Goal: Information Seeking & Learning: Learn about a topic

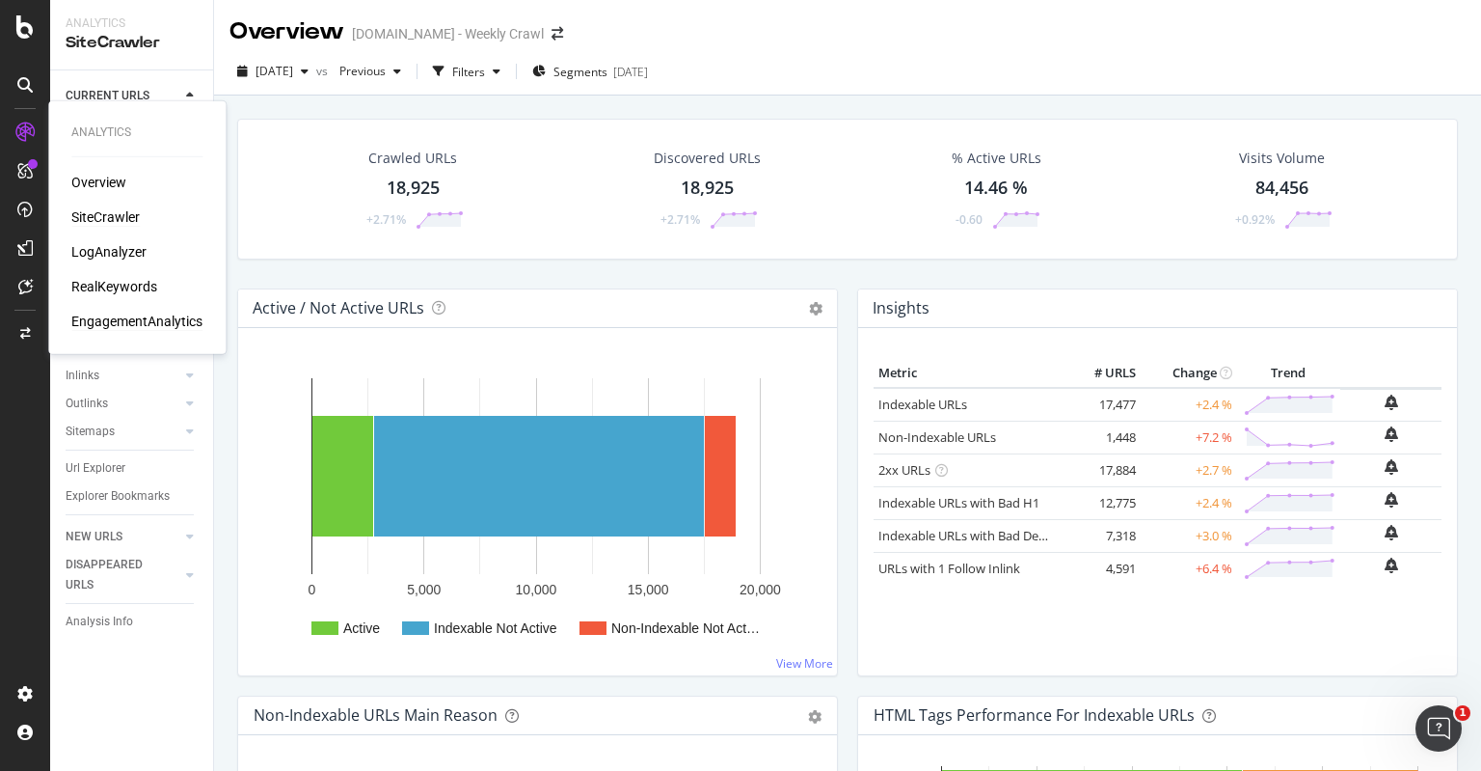
click at [122, 320] on div "EngagementAnalytics" at bounding box center [136, 320] width 131 height 19
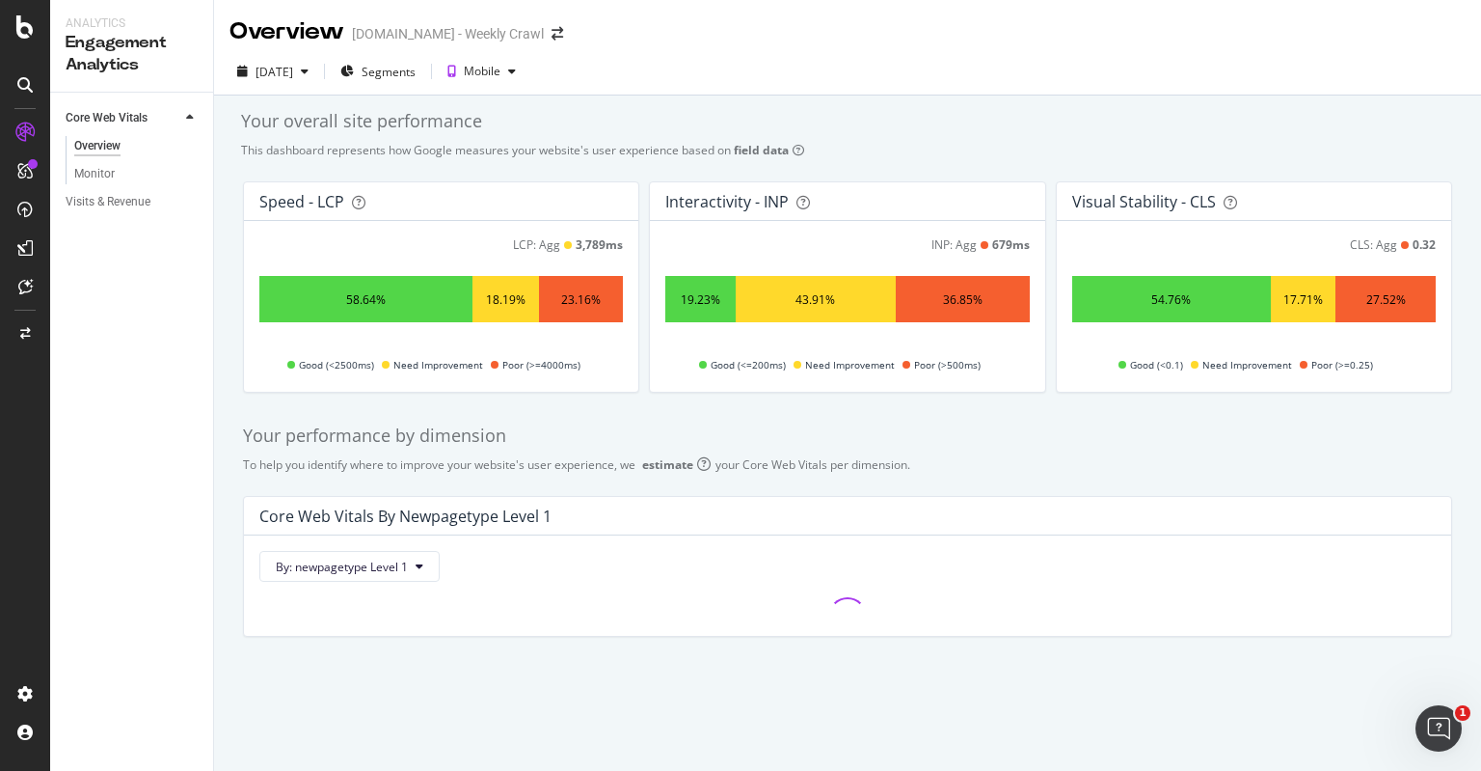
click at [791, 74] on div "[DATE] Segments Mobile" at bounding box center [847, 75] width 1267 height 39
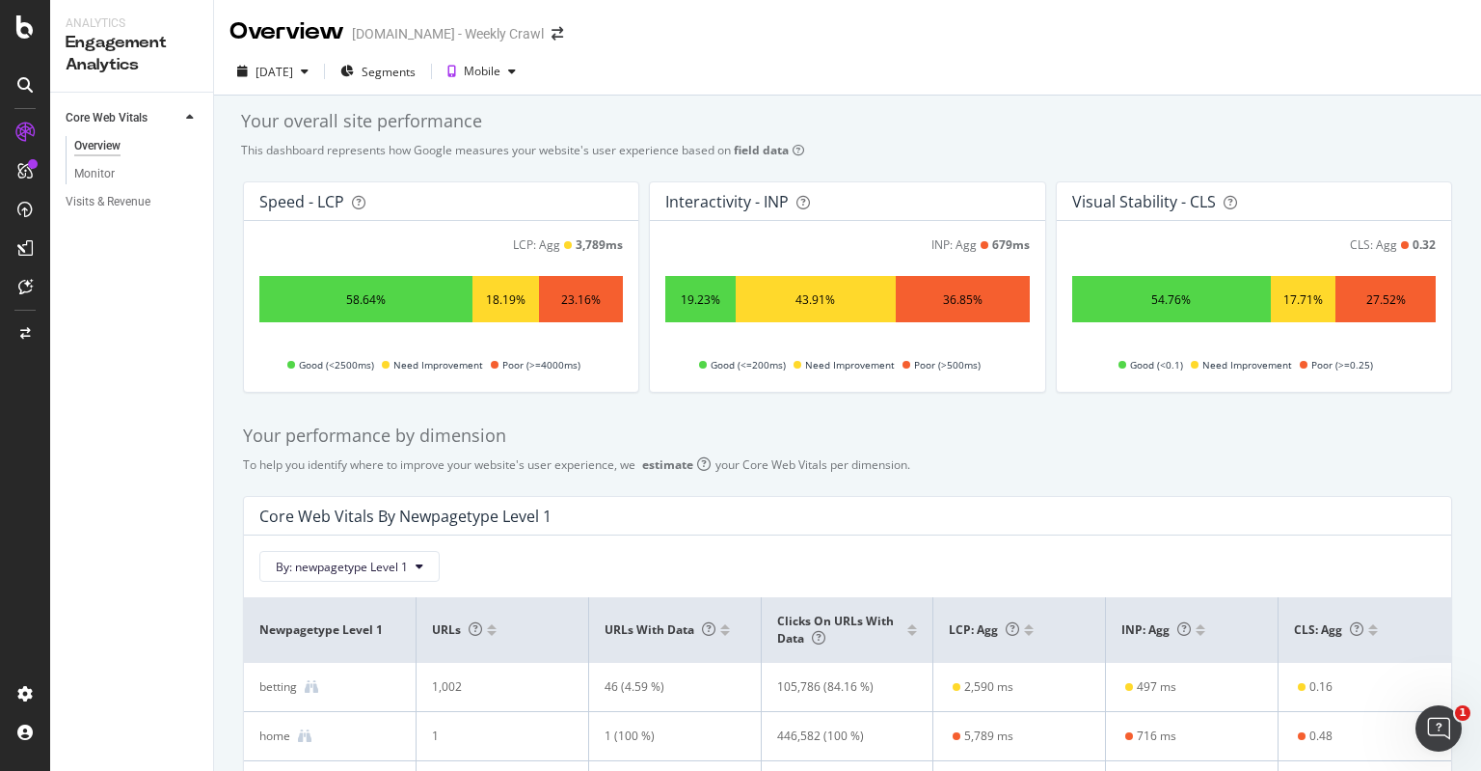
scroll to position [272, 0]
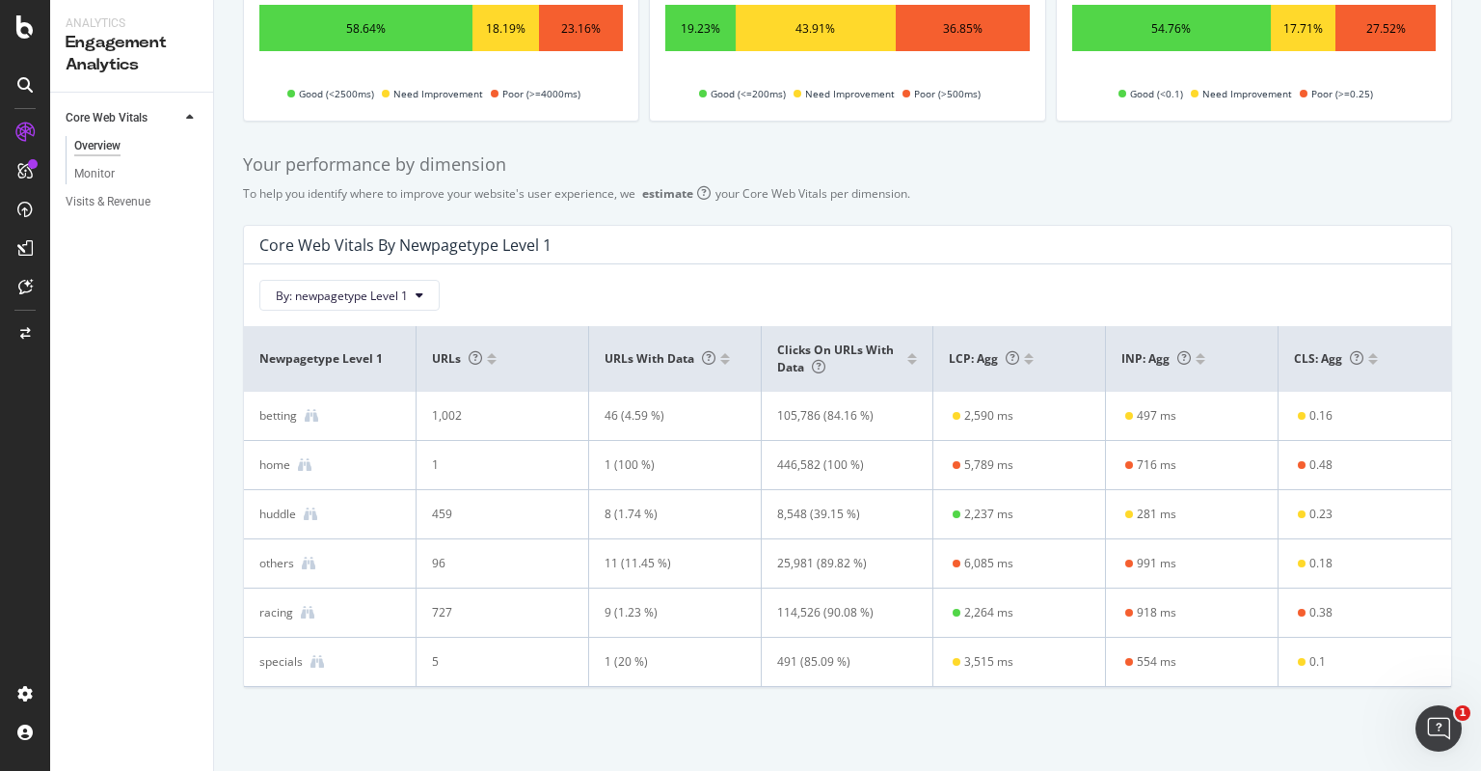
click at [825, 381] on th "Clicks on URLs with data" at bounding box center [848, 359] width 173 height 66
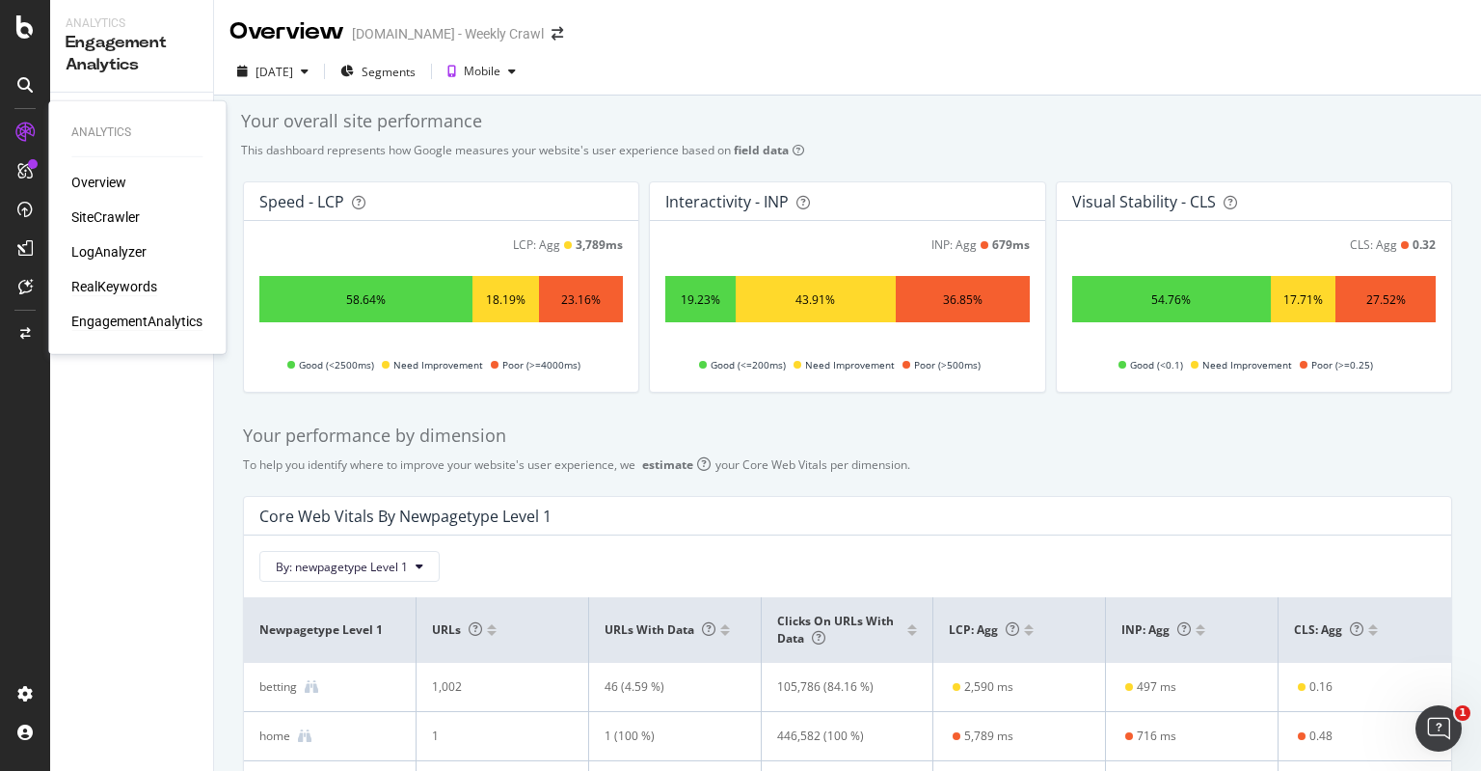
click at [105, 287] on div "RealKeywords" at bounding box center [114, 286] width 86 height 19
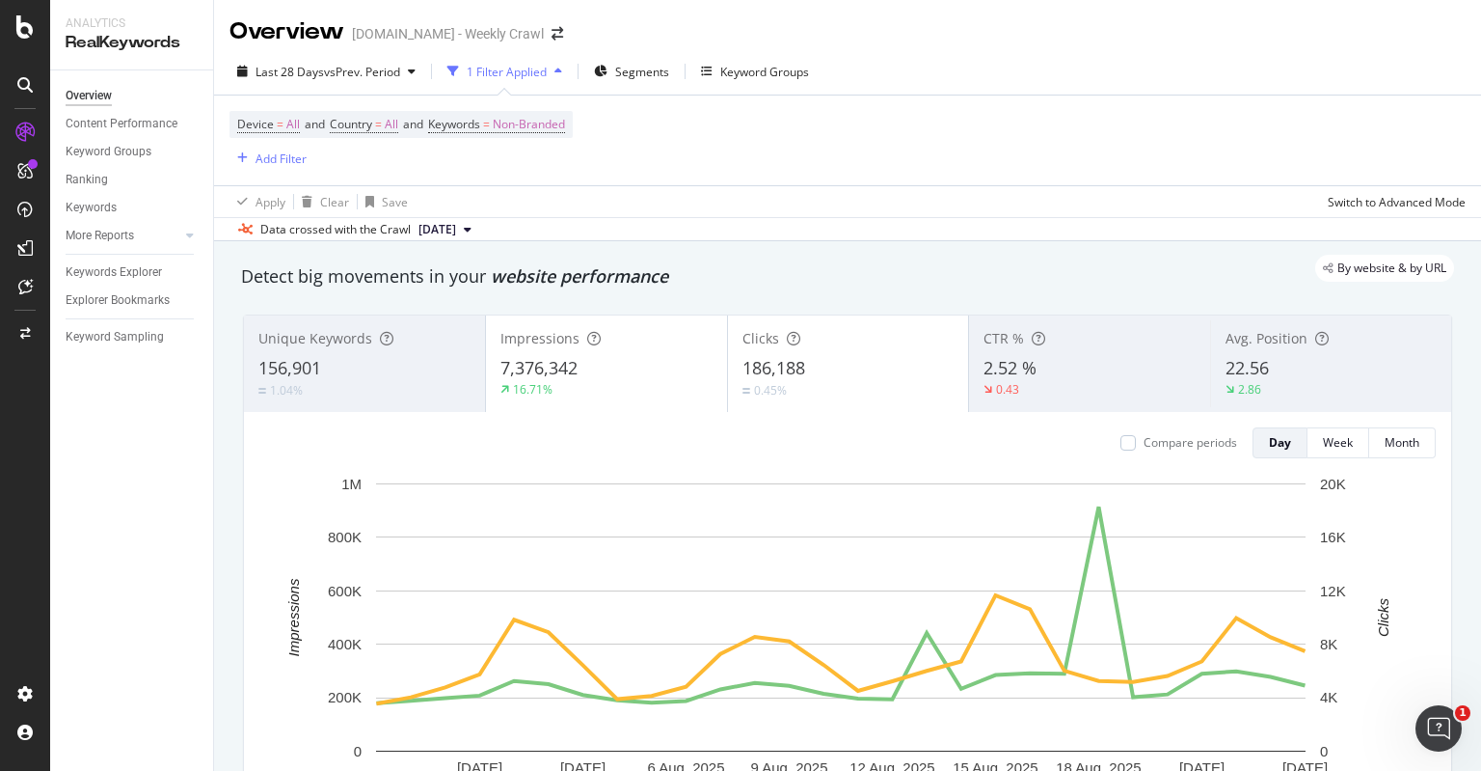
click at [782, 203] on div "Apply Clear Save Switch to Advanced Mode" at bounding box center [847, 201] width 1267 height 32
click at [512, 115] on span "Non-Branded" at bounding box center [529, 124] width 72 height 27
click at [799, 133] on div "Device = All and Country = All and Keywords = Non-Branded Add Filter" at bounding box center [848, 140] width 1236 height 90
click at [368, 126] on span "Country" at bounding box center [351, 124] width 42 height 16
click at [382, 179] on div "All" at bounding box center [457, 169] width 212 height 31
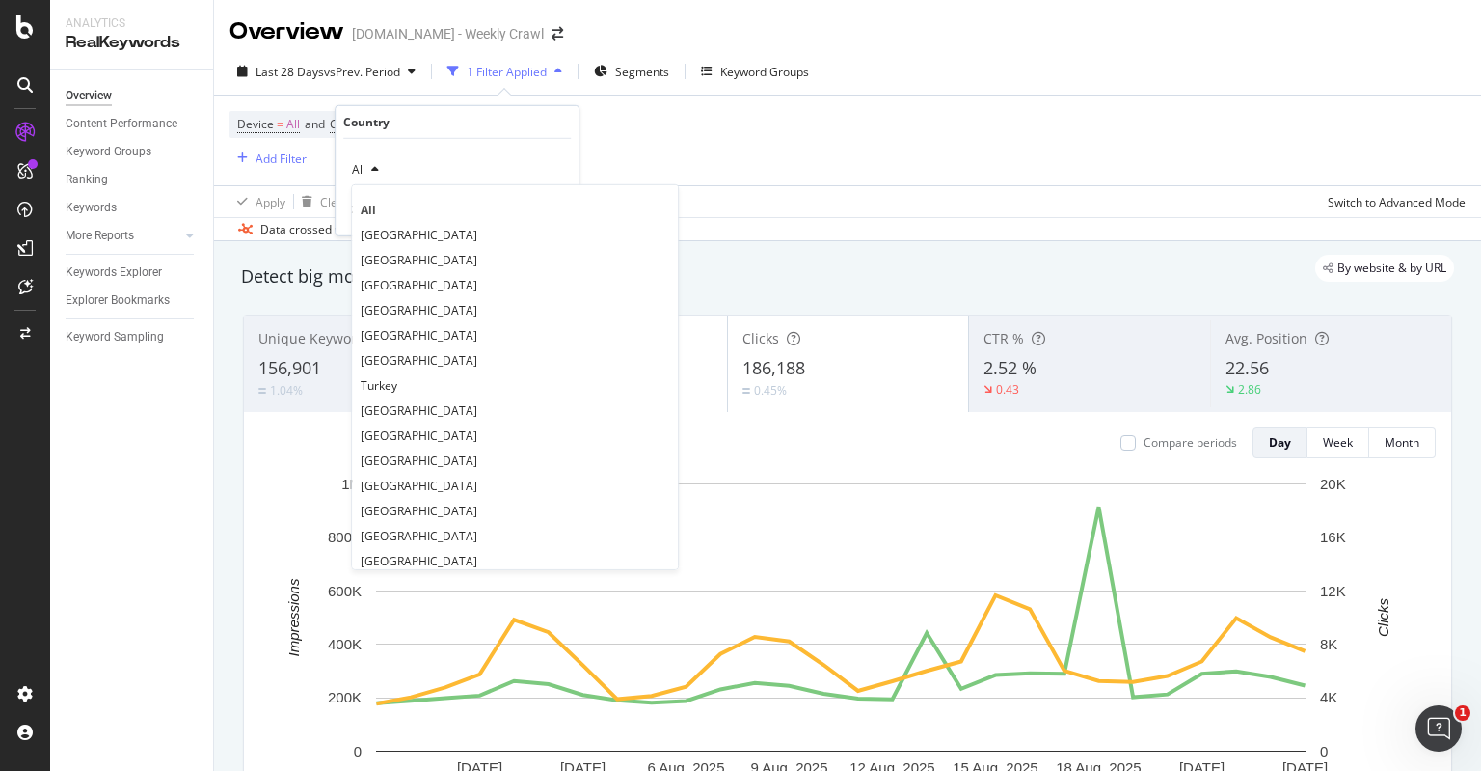
click at [782, 185] on div "Apply Clear Save Switch to Advanced Mode" at bounding box center [847, 201] width 1267 height 32
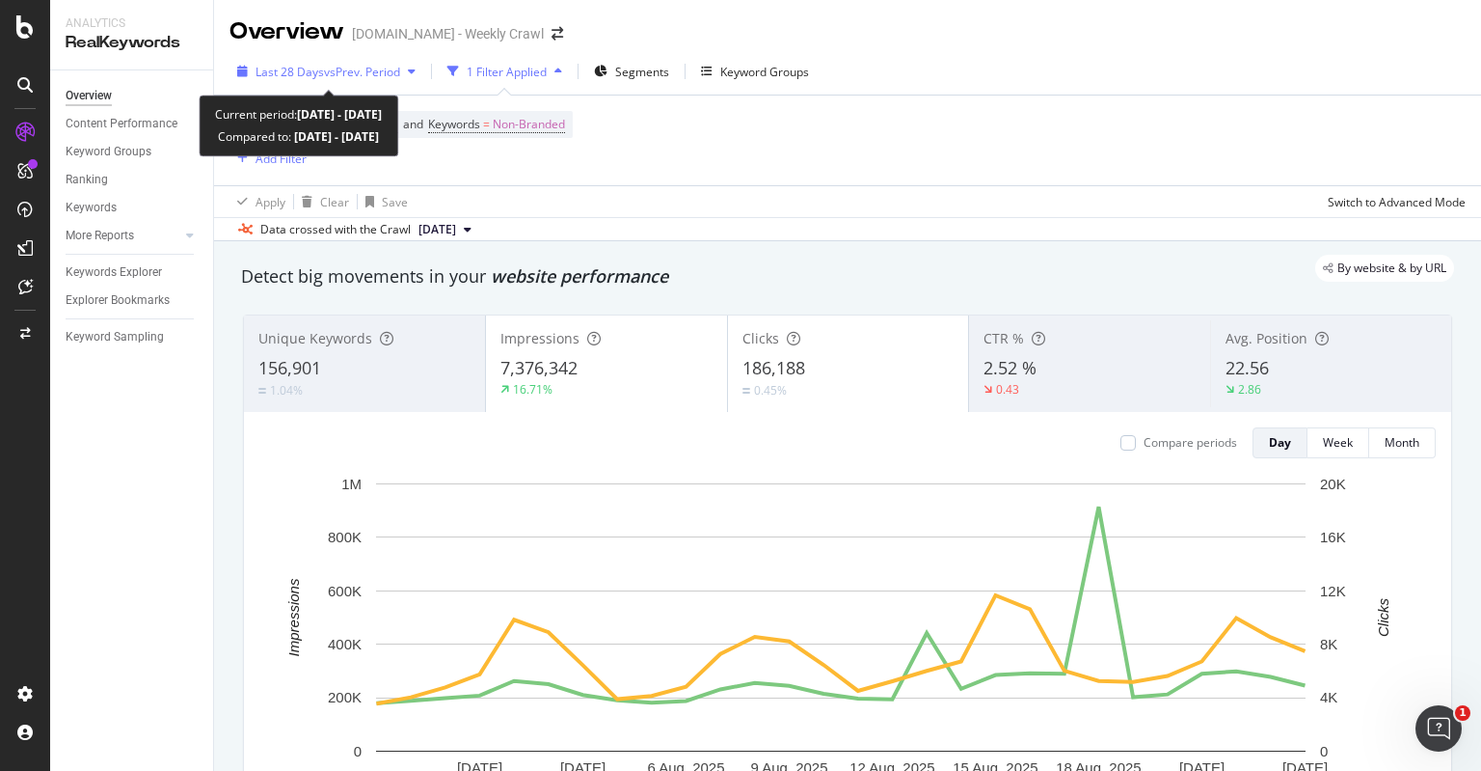
click at [376, 76] on span "vs Prev. Period" at bounding box center [362, 72] width 76 height 16
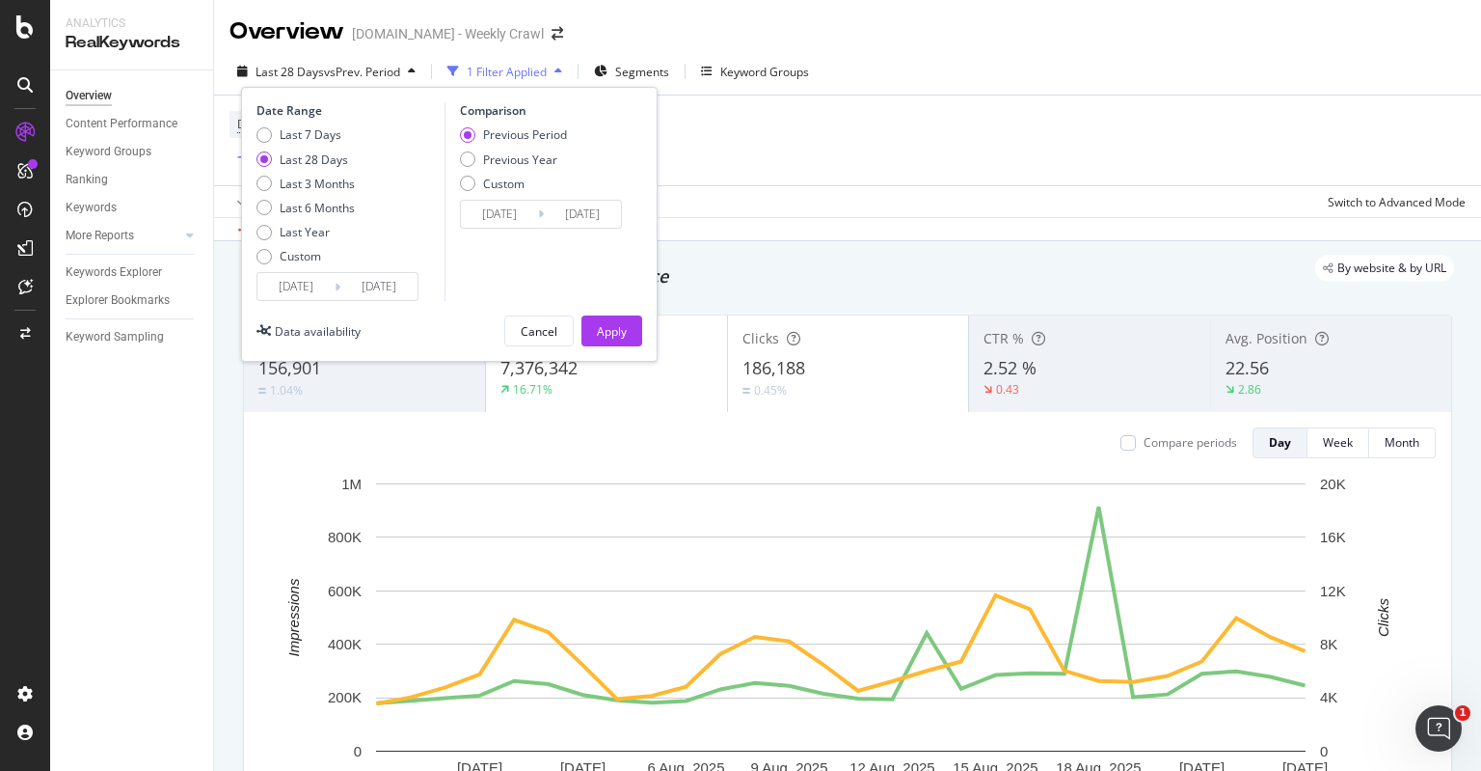
click at [317, 284] on input "[DATE]" at bounding box center [295, 286] width 77 height 27
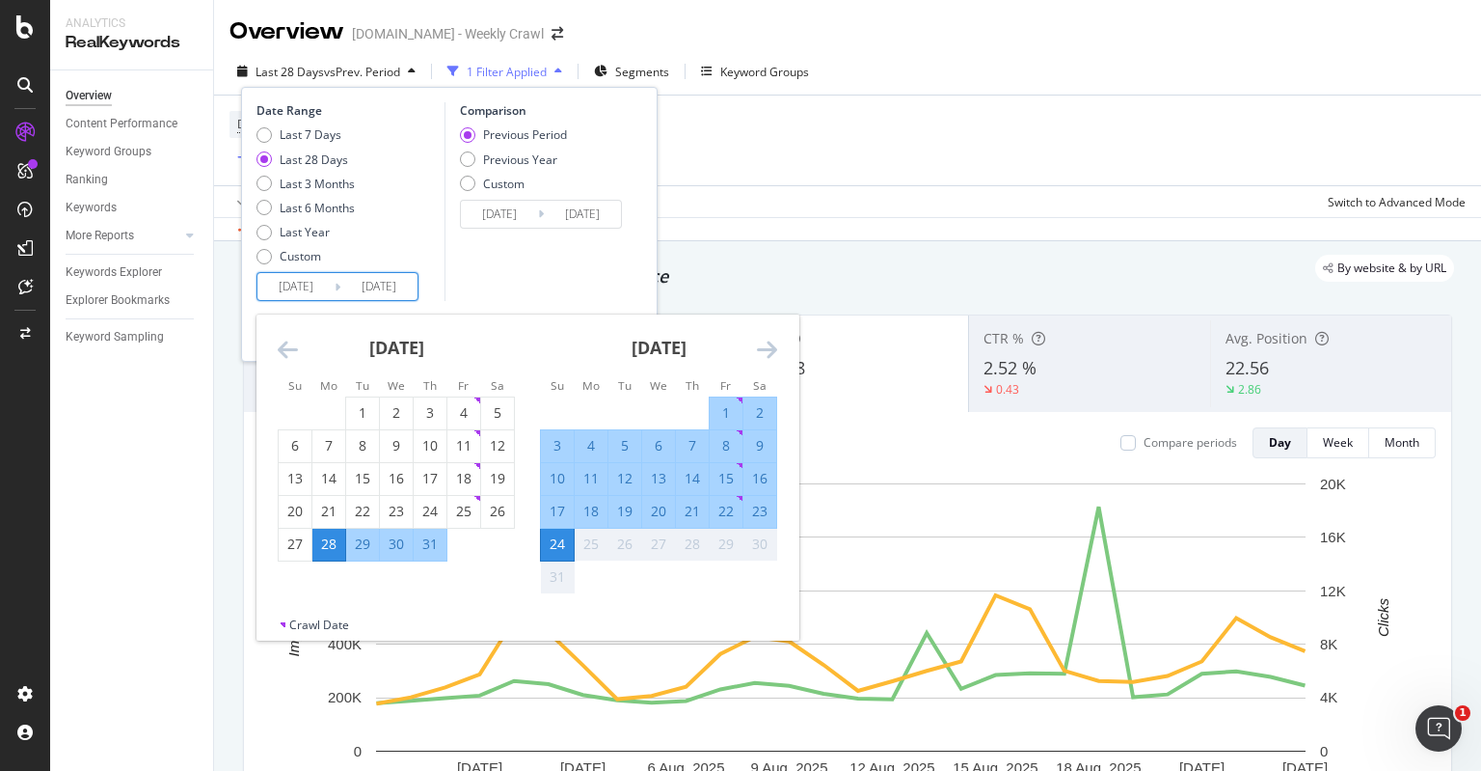
click at [291, 346] on icon "Move backward to switch to the previous month." at bounding box center [288, 349] width 20 height 23
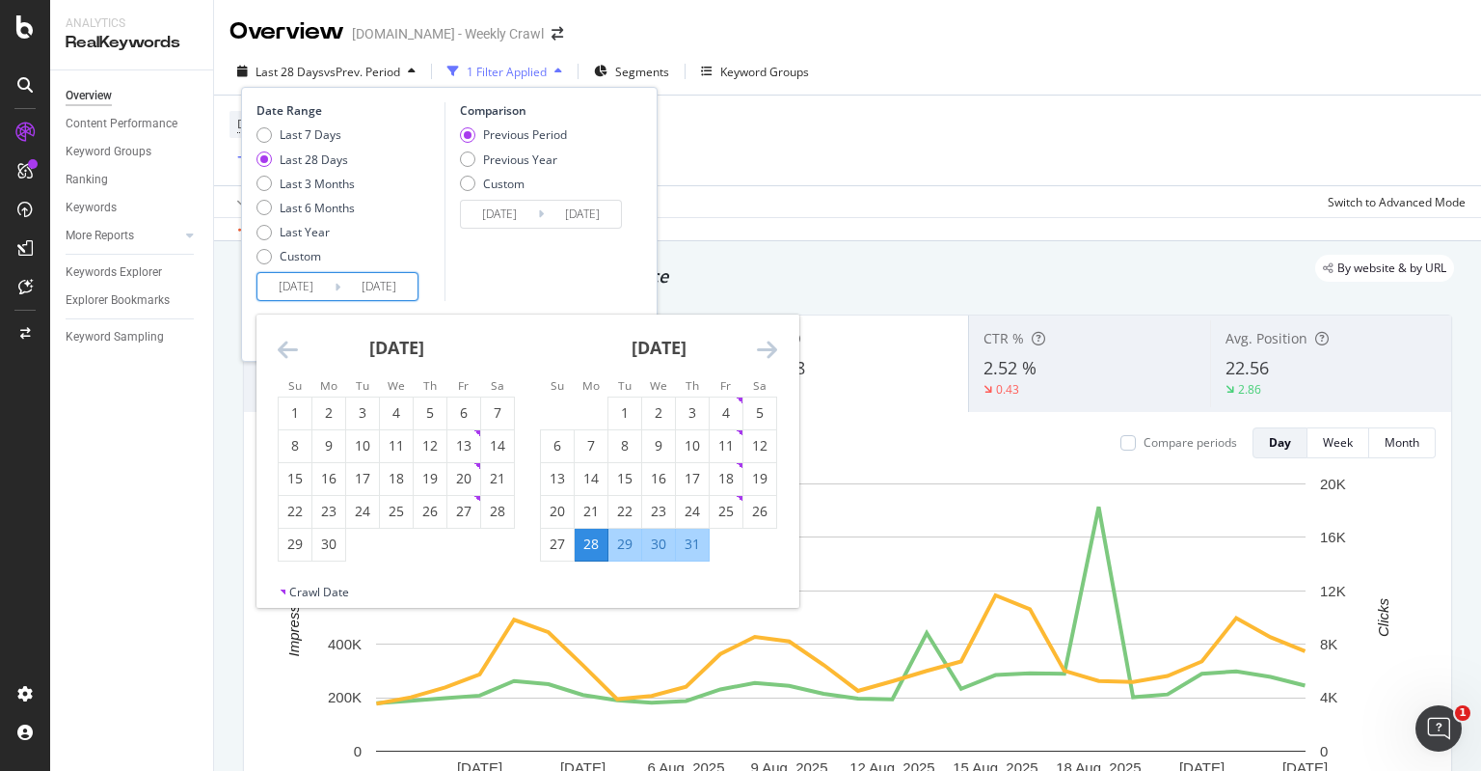
click at [291, 346] on icon "Move backward to switch to the previous month." at bounding box center [288, 349] width 20 height 23
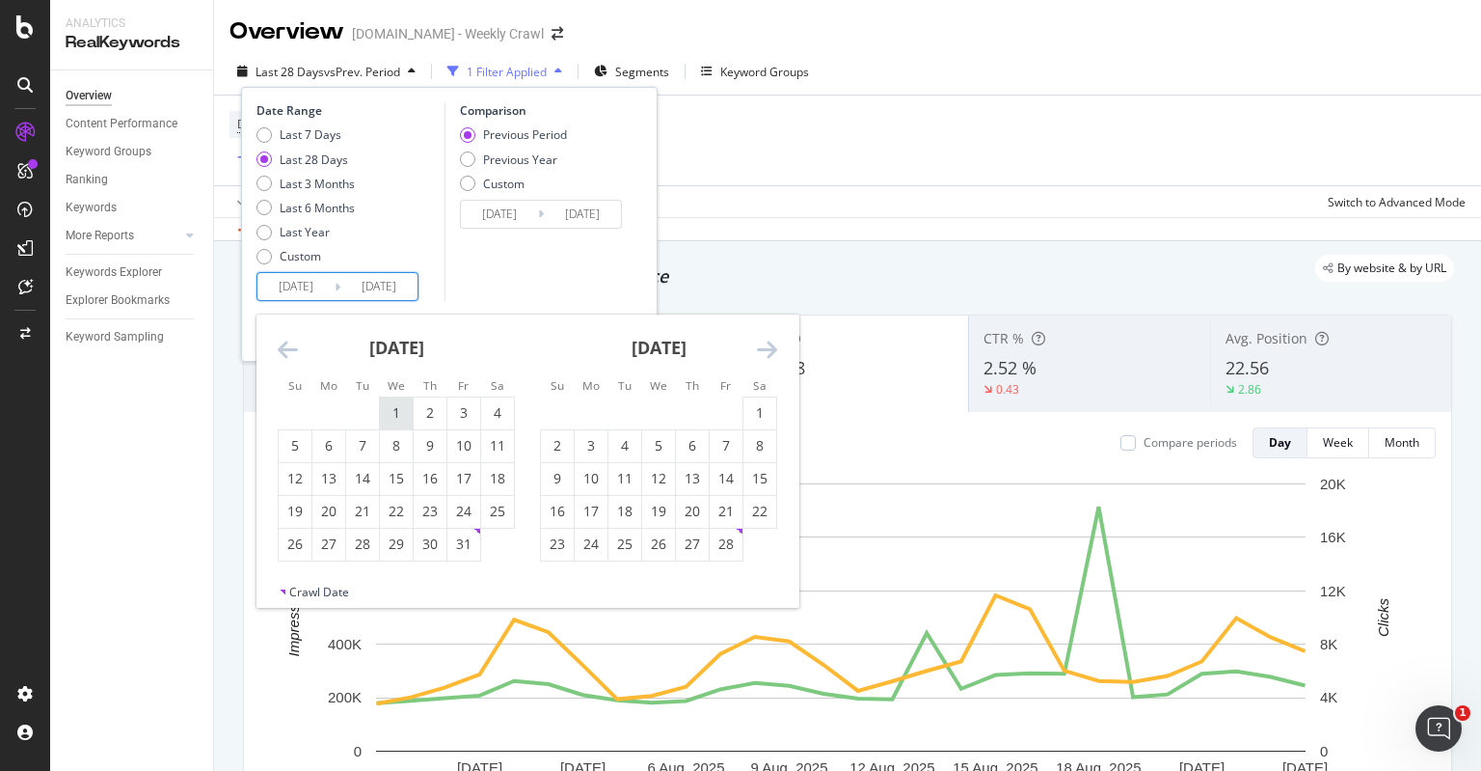
click at [399, 418] on div "1" at bounding box center [396, 412] width 33 height 19
type input "[DATE]"
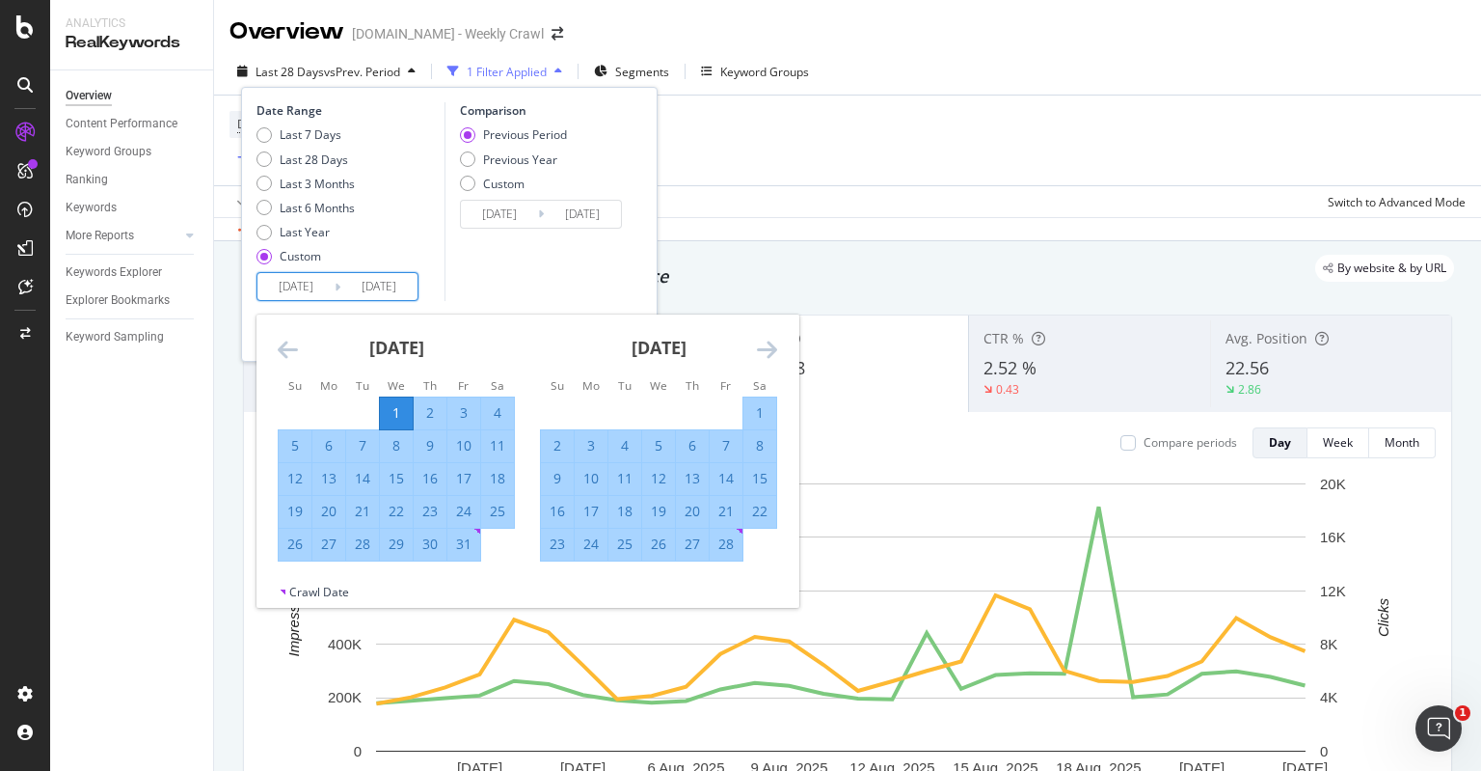
click at [768, 353] on icon "Move forward to switch to the next month." at bounding box center [767, 349] width 20 height 23
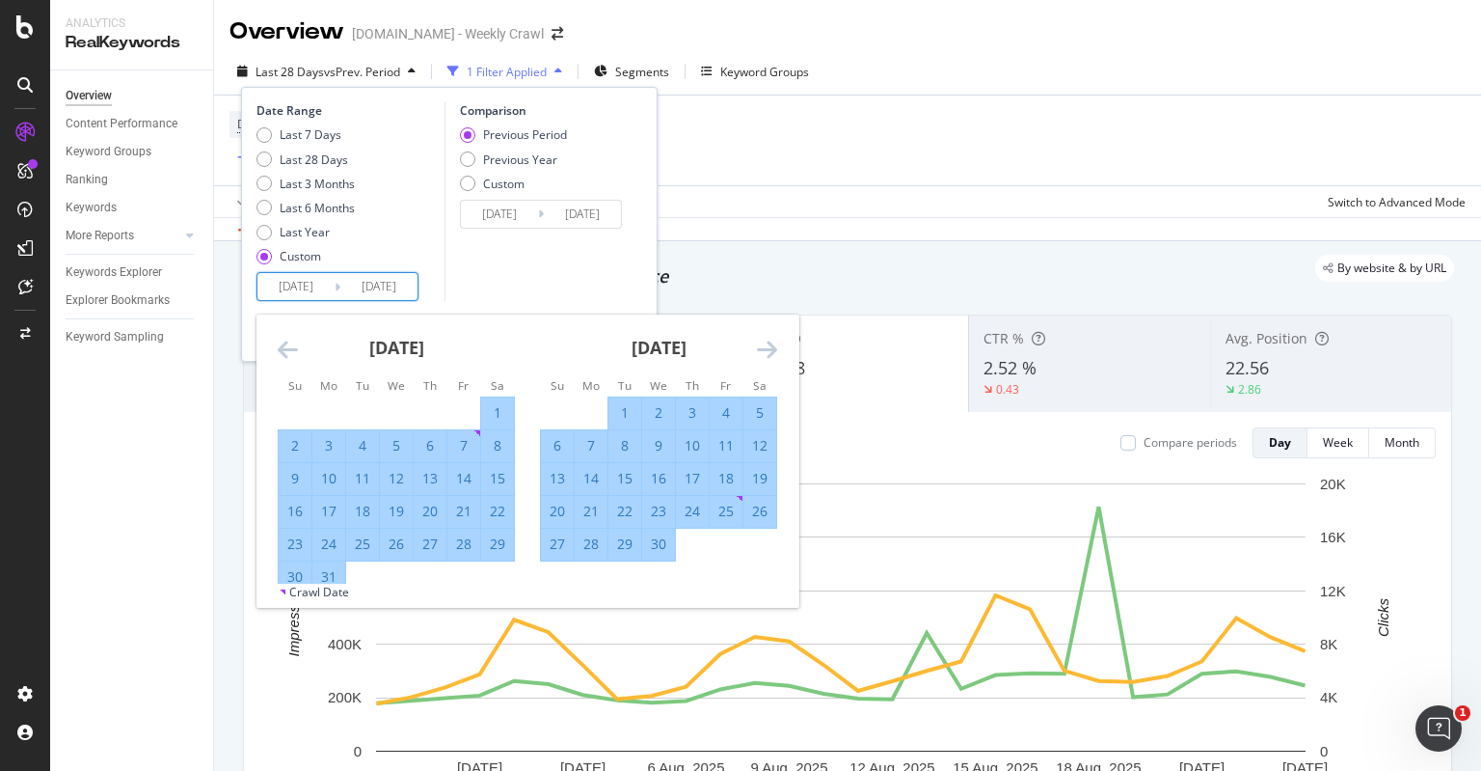
click at [768, 353] on icon "Move forward to switch to the next month." at bounding box center [767, 349] width 20 height 23
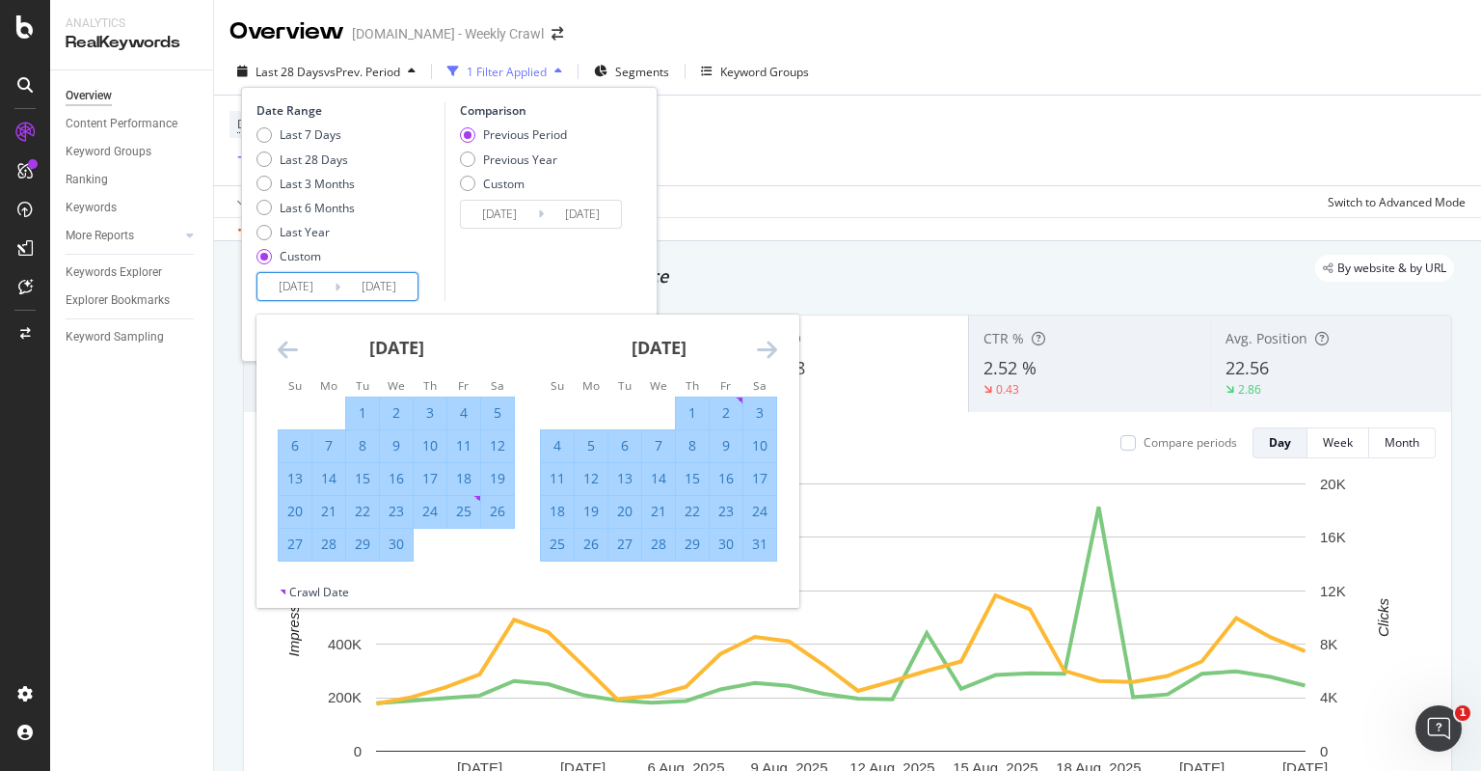
click at [768, 353] on icon "Move forward to switch to the next month." at bounding box center [767, 349] width 20 height 23
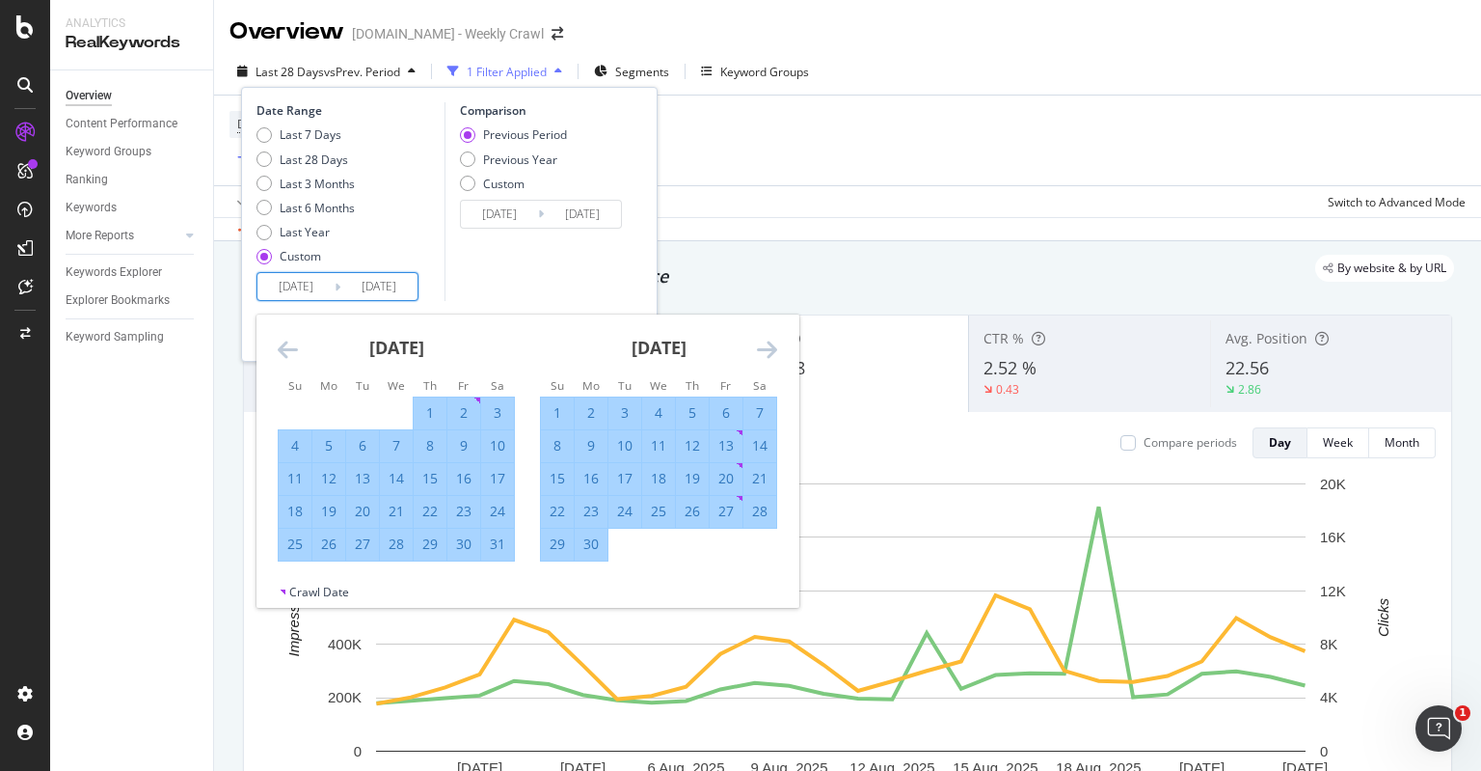
click at [595, 547] on div "30" at bounding box center [591, 543] width 33 height 19
type input "[DATE]"
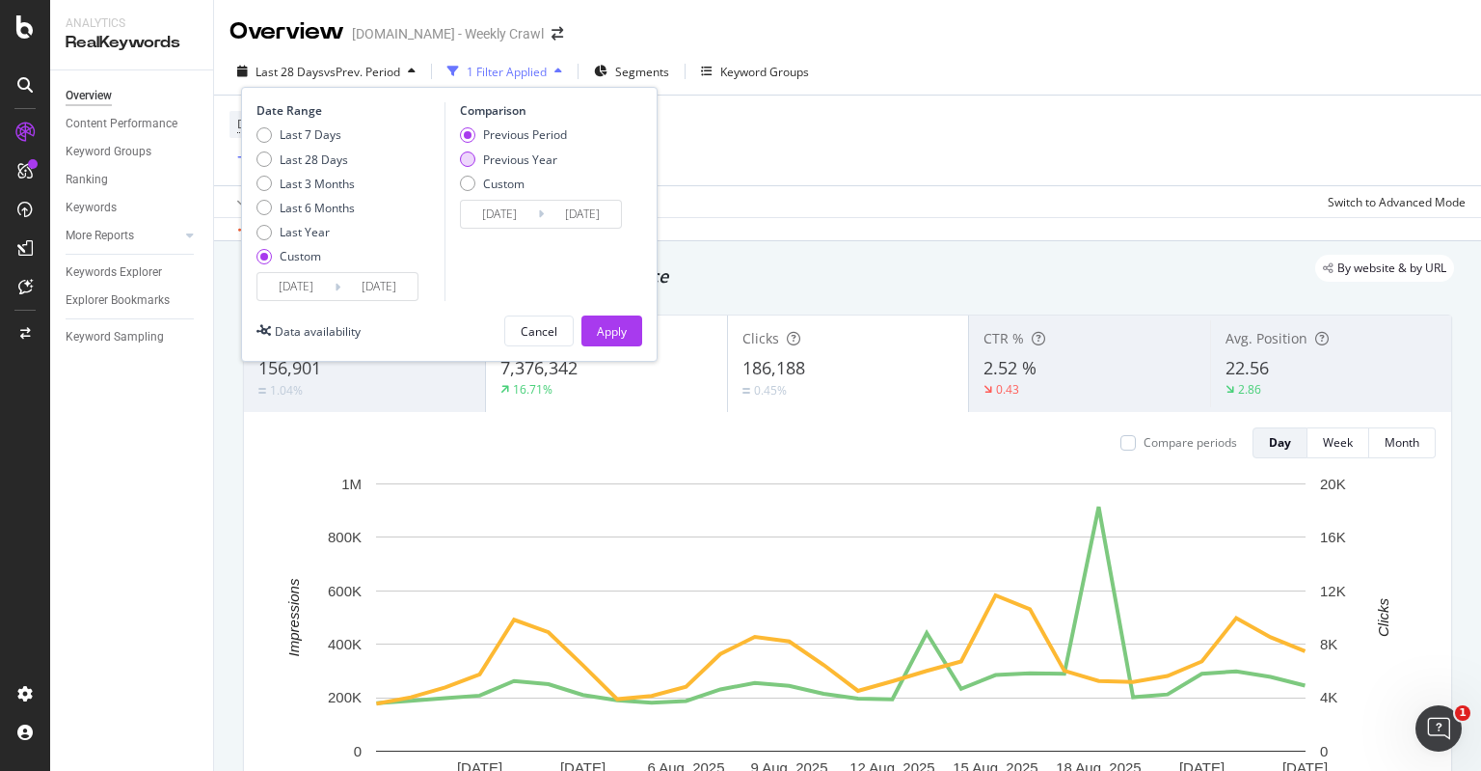
click at [505, 158] on div "Previous Year" at bounding box center [520, 159] width 74 height 16
type input "[DATE]"
click at [513, 134] on div "Previous Period" at bounding box center [525, 134] width 84 height 16
type input "[DATE]"
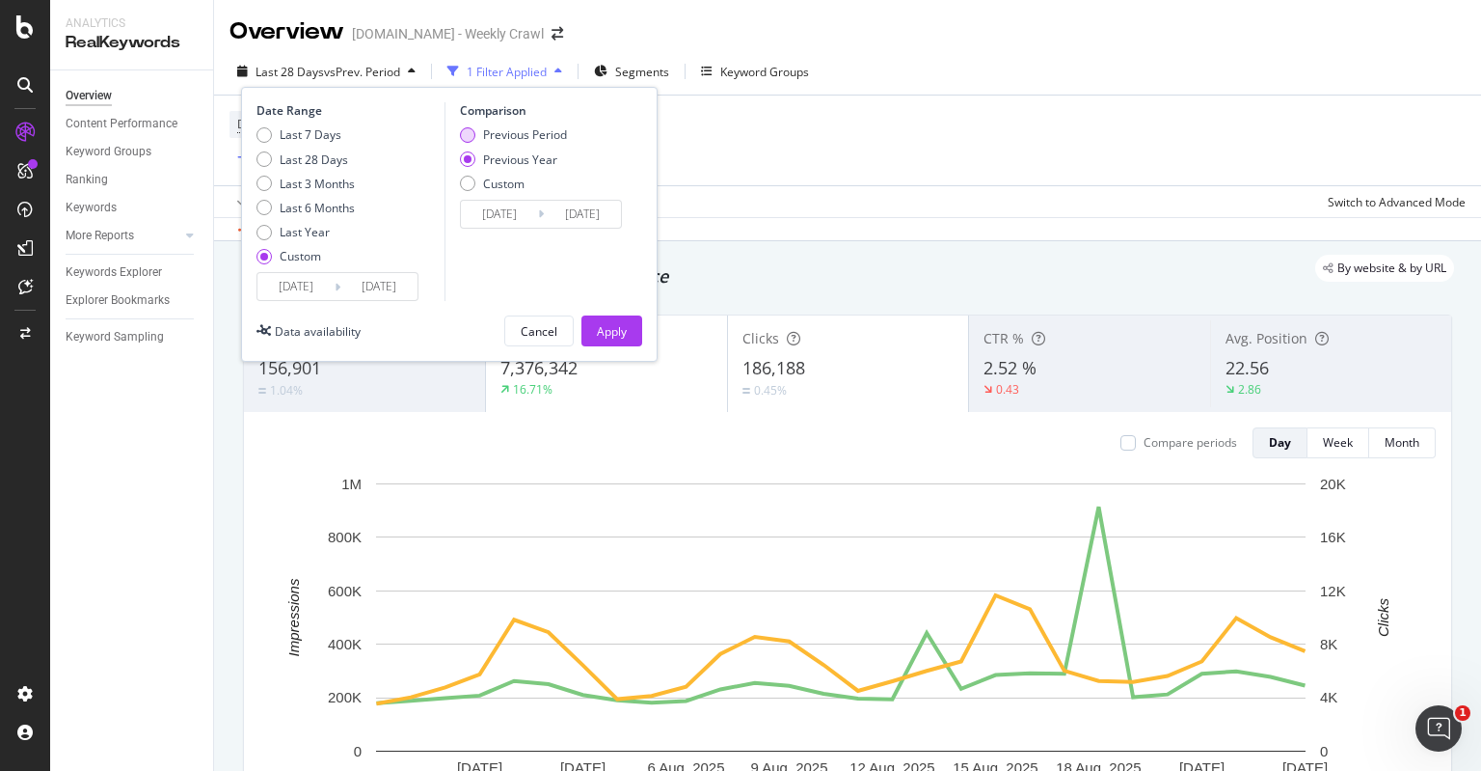
type input "[DATE]"
click at [506, 153] on div "Previous Year" at bounding box center [520, 159] width 74 height 16
type input "[DATE]"
click at [505, 188] on div "Custom" at bounding box center [503, 184] width 41 height 16
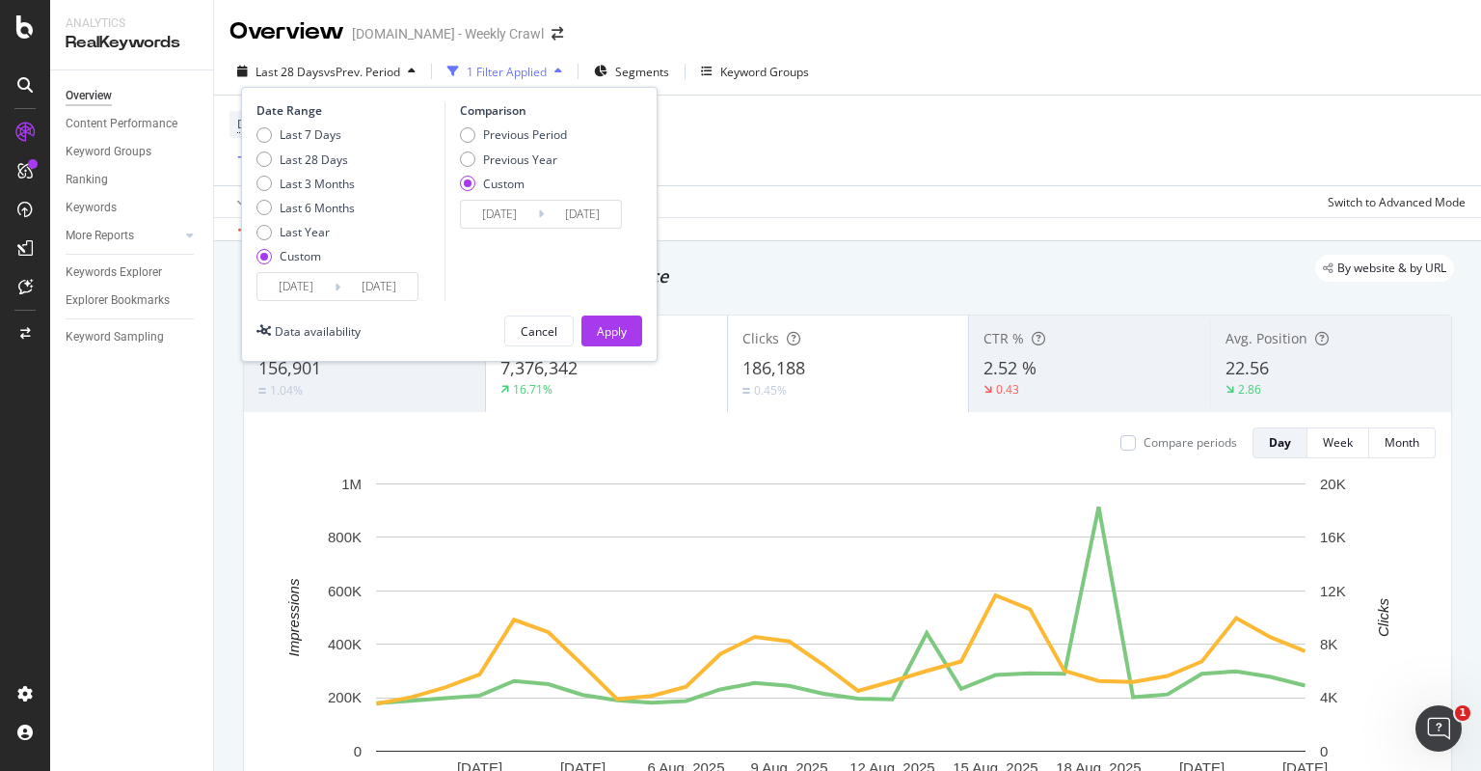
click at [497, 207] on input "[DATE]" at bounding box center [499, 214] width 77 height 27
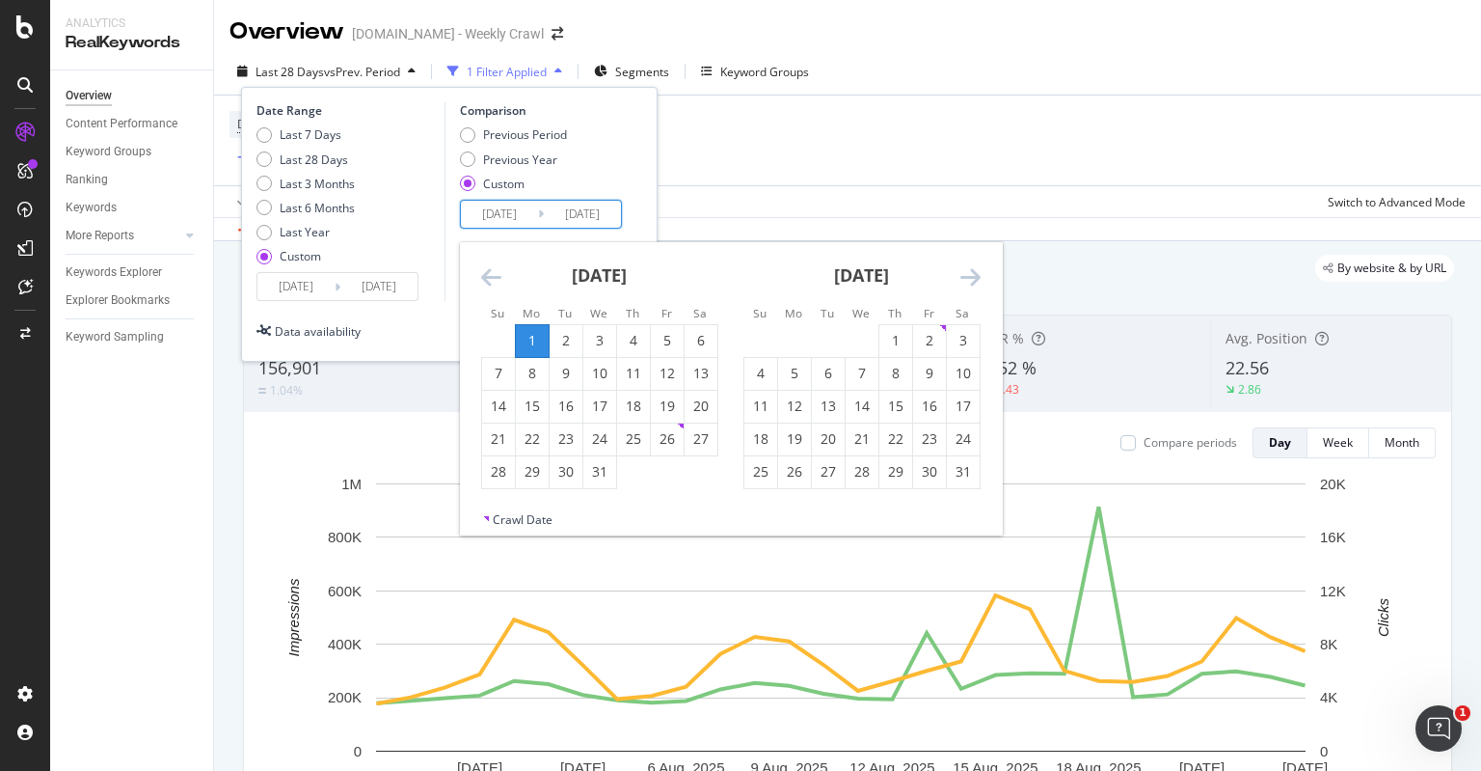
click at [487, 274] on icon "Move backward to switch to the previous month." at bounding box center [491, 276] width 20 height 23
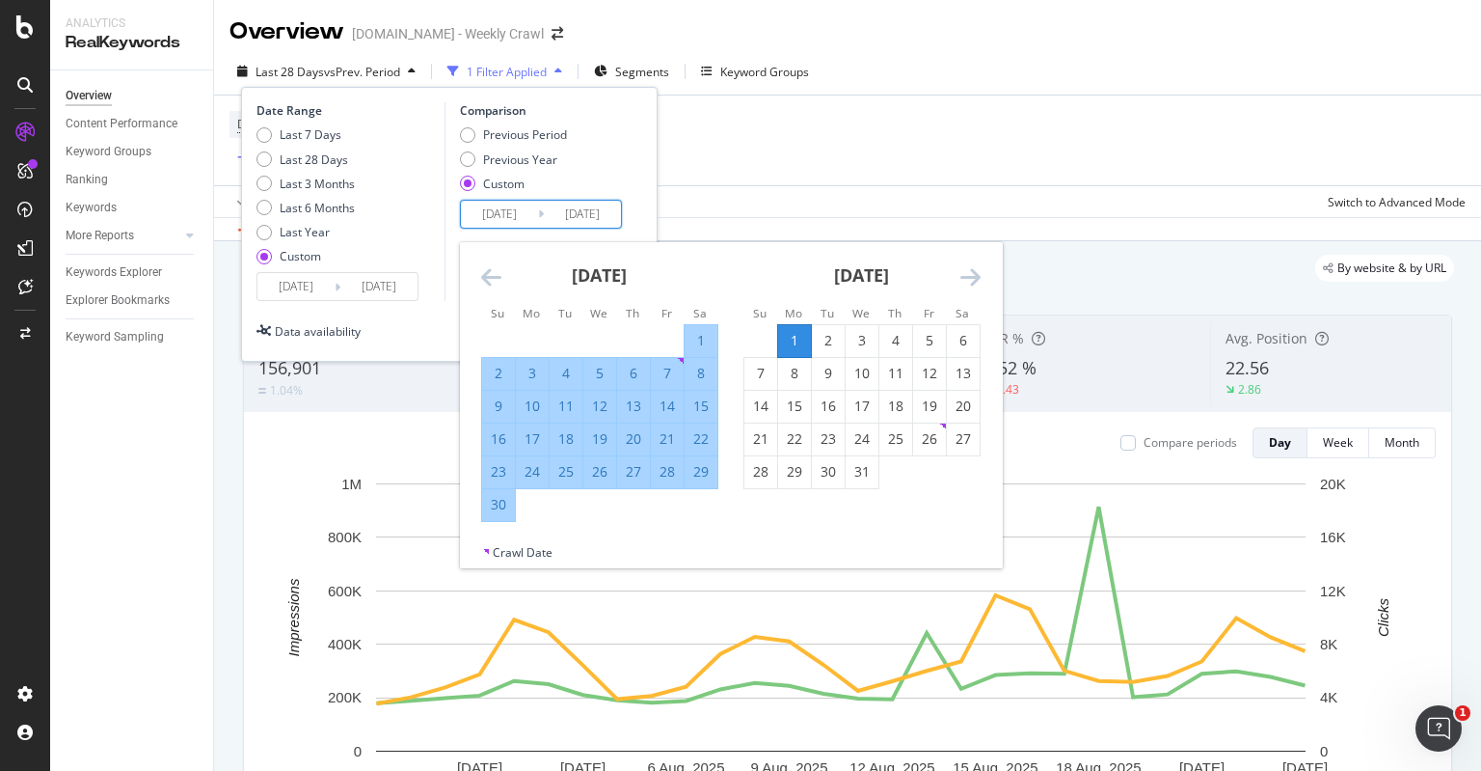
click at [487, 274] on icon "Move backward to switch to the previous month." at bounding box center [491, 276] width 20 height 23
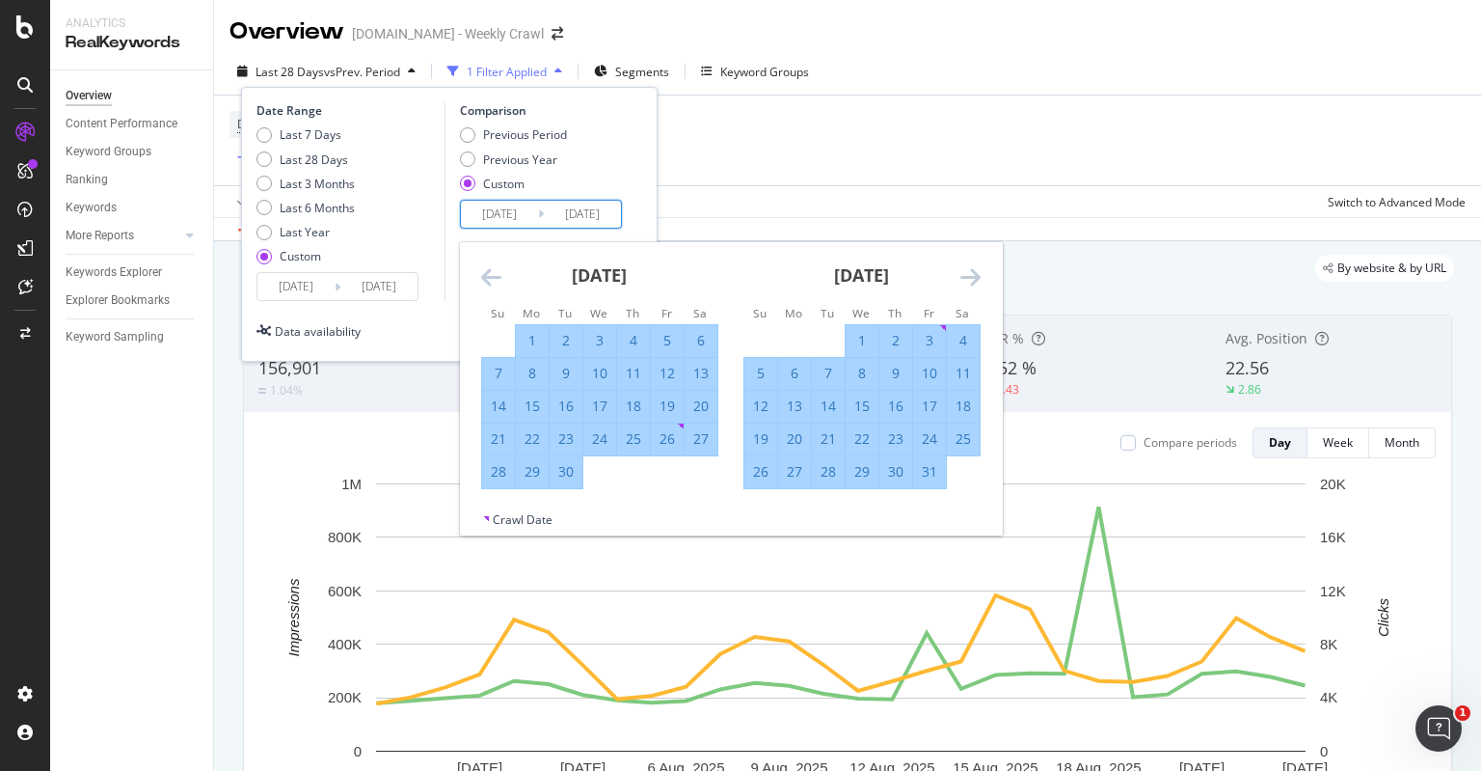
click at [487, 274] on icon "Move backward to switch to the previous month." at bounding box center [491, 276] width 20 height 23
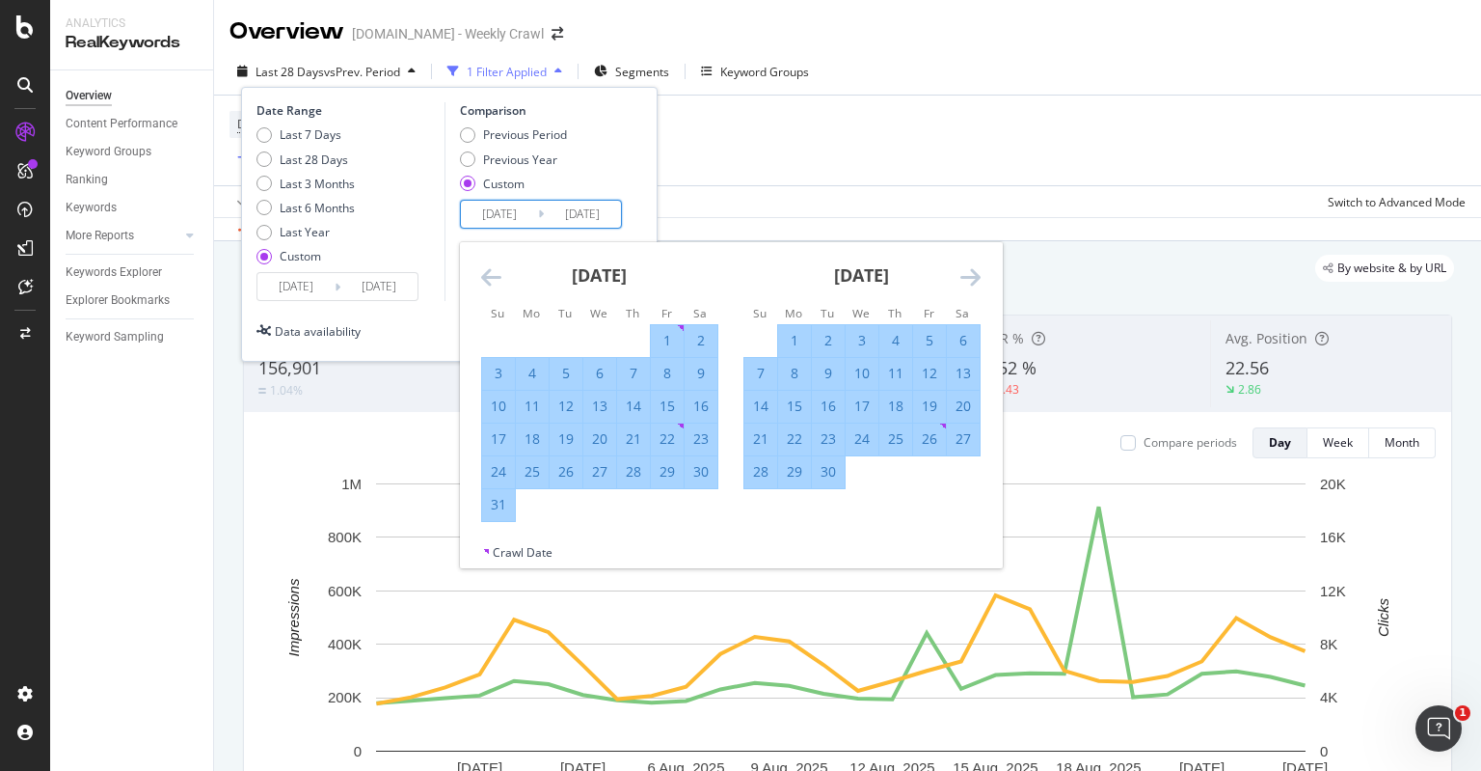
click at [498, 272] on icon "Move backward to switch to the previous month." at bounding box center [491, 276] width 20 height 23
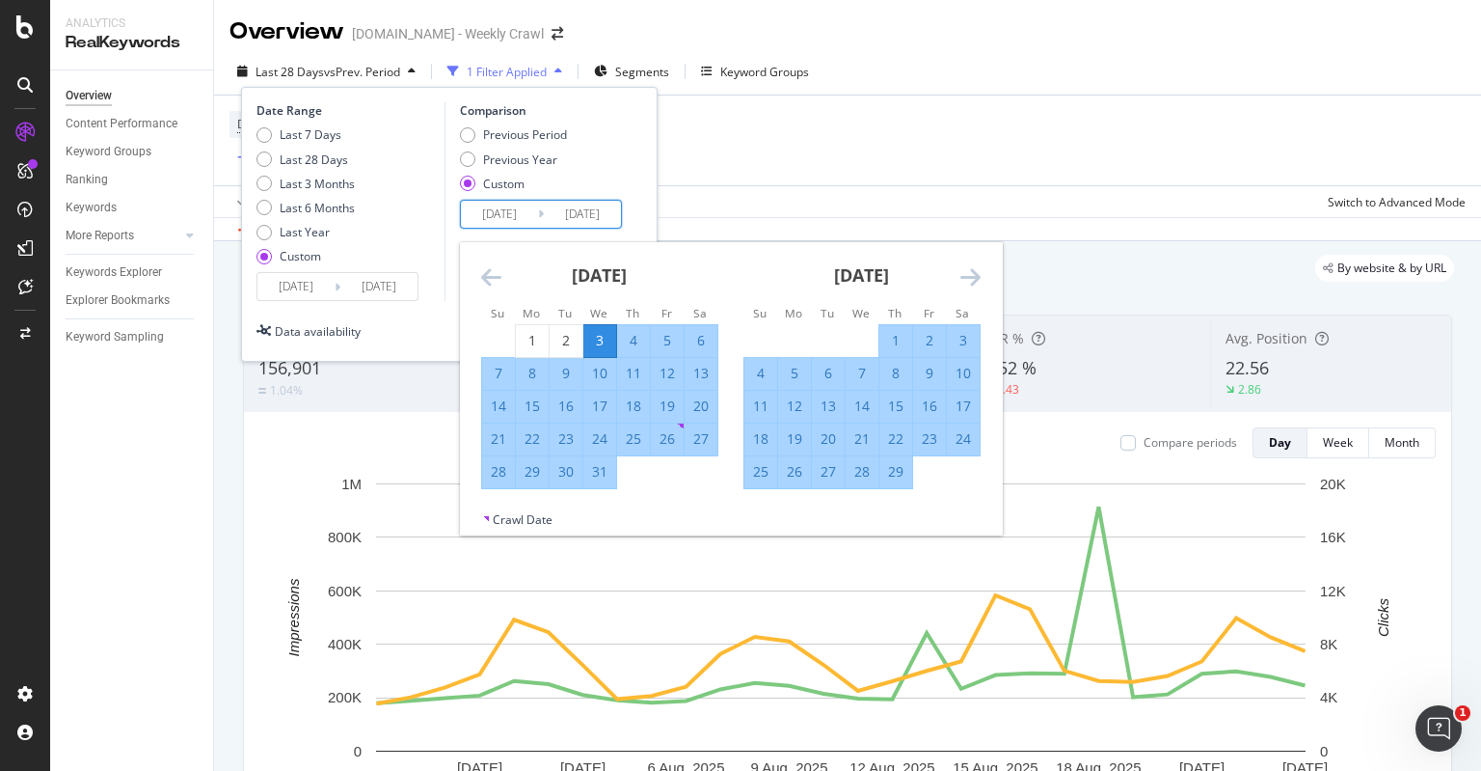
click at [498, 272] on icon "Move backward to switch to the previous month." at bounding box center [491, 276] width 20 height 23
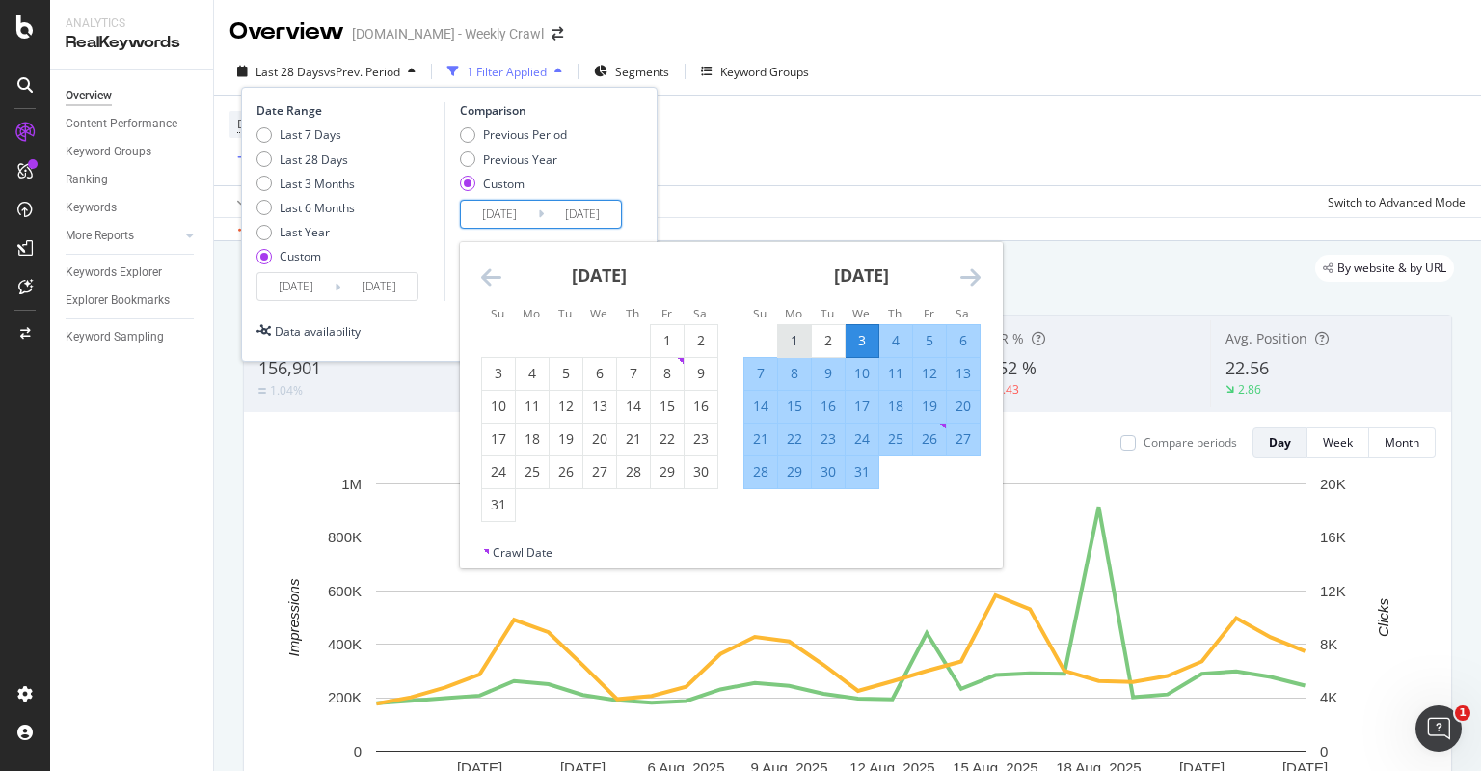
click at [790, 342] on div "1" at bounding box center [794, 340] width 33 height 19
type input "[DATE]"
click at [976, 286] on icon "Move forward to switch to the next month." at bounding box center [971, 276] width 20 height 23
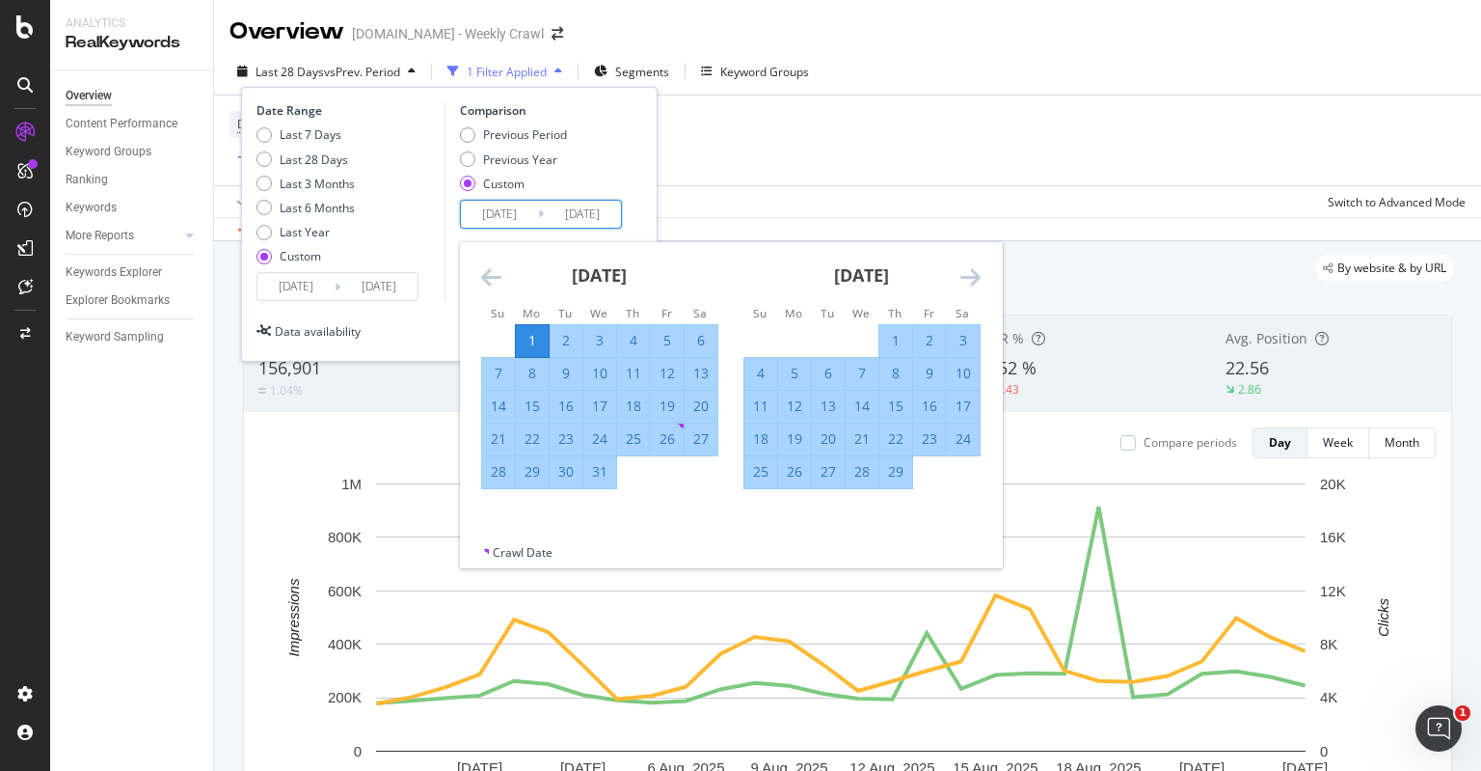
click at [975, 288] on div "[DATE]" at bounding box center [862, 283] width 237 height 82
click at [973, 288] on div "[DATE]" at bounding box center [862, 283] width 237 height 82
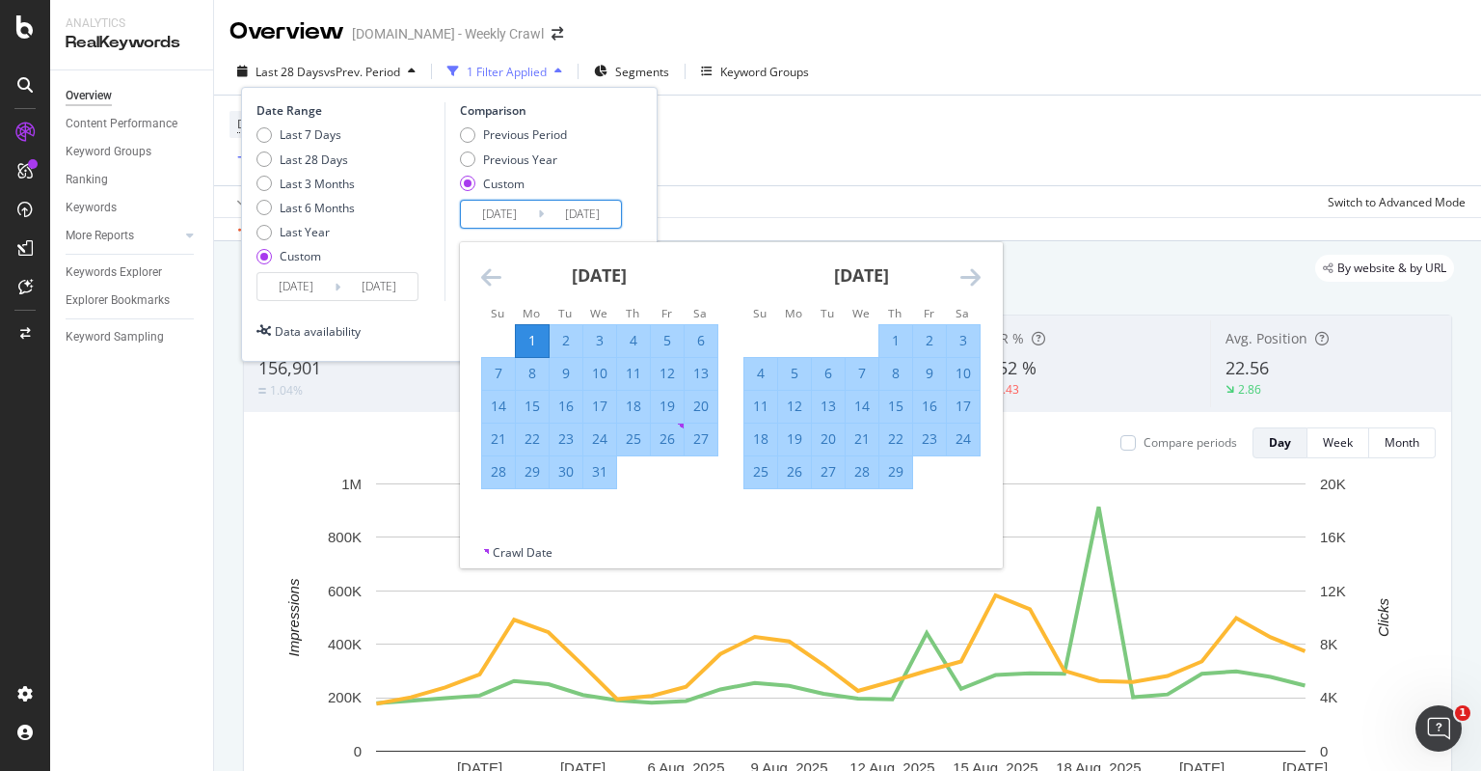
click at [973, 288] on div "[DATE]" at bounding box center [862, 283] width 237 height 82
click at [970, 276] on icon "Move forward to switch to the next month." at bounding box center [971, 276] width 20 height 23
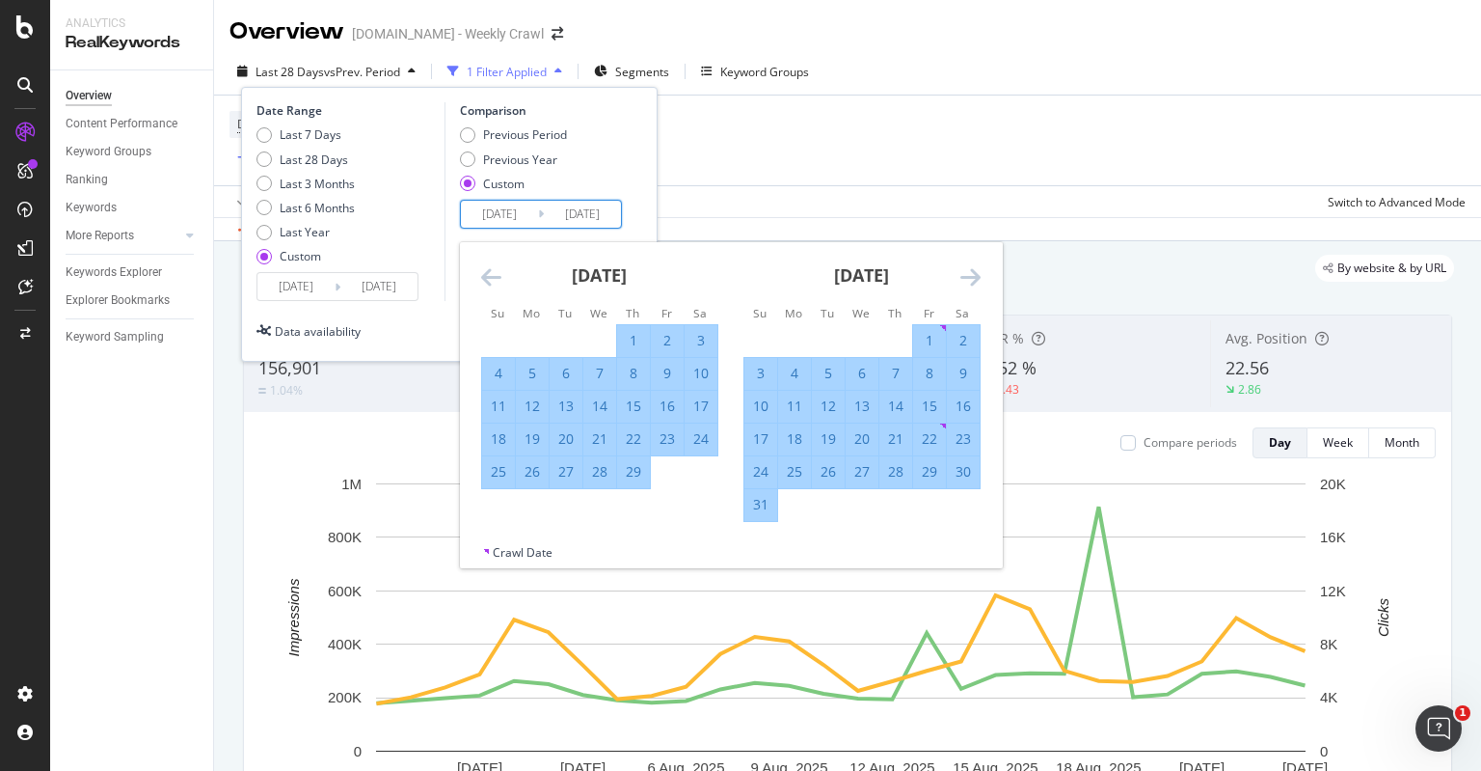
click at [970, 276] on icon "Move forward to switch to the next month." at bounding box center [971, 276] width 20 height 23
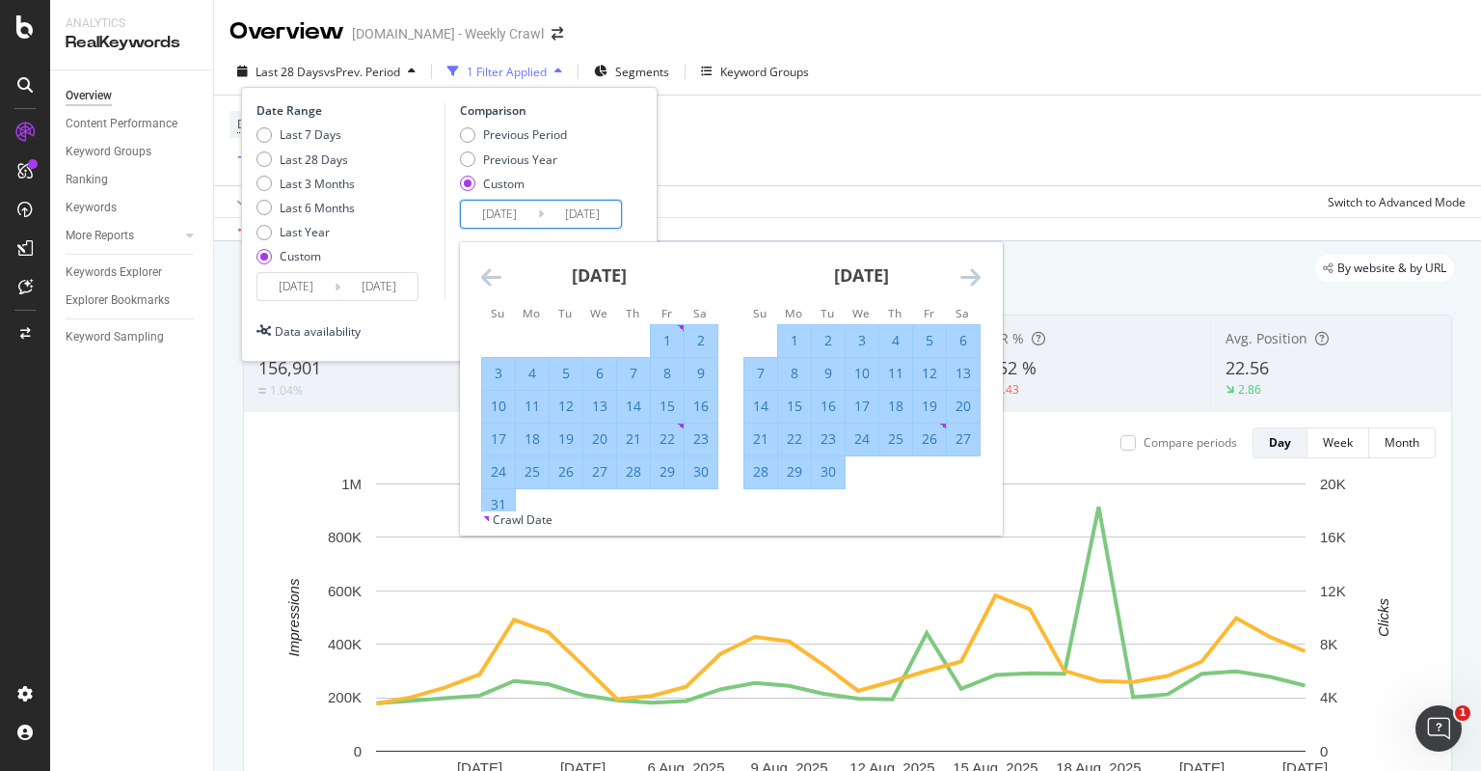
click at [970, 276] on icon "Move forward to switch to the next month." at bounding box center [971, 276] width 20 height 23
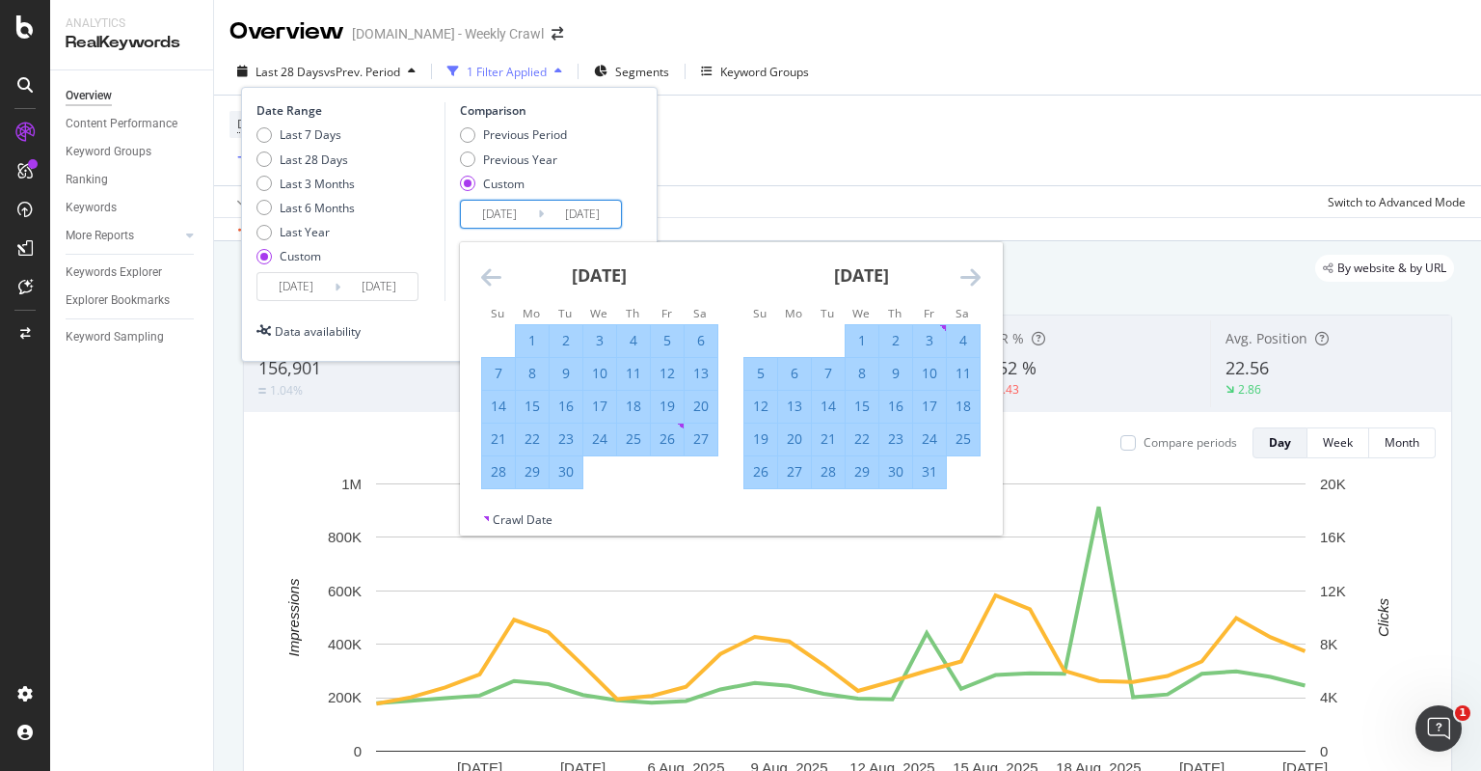
click at [970, 276] on icon "Move forward to switch to the next month." at bounding box center [971, 276] width 20 height 23
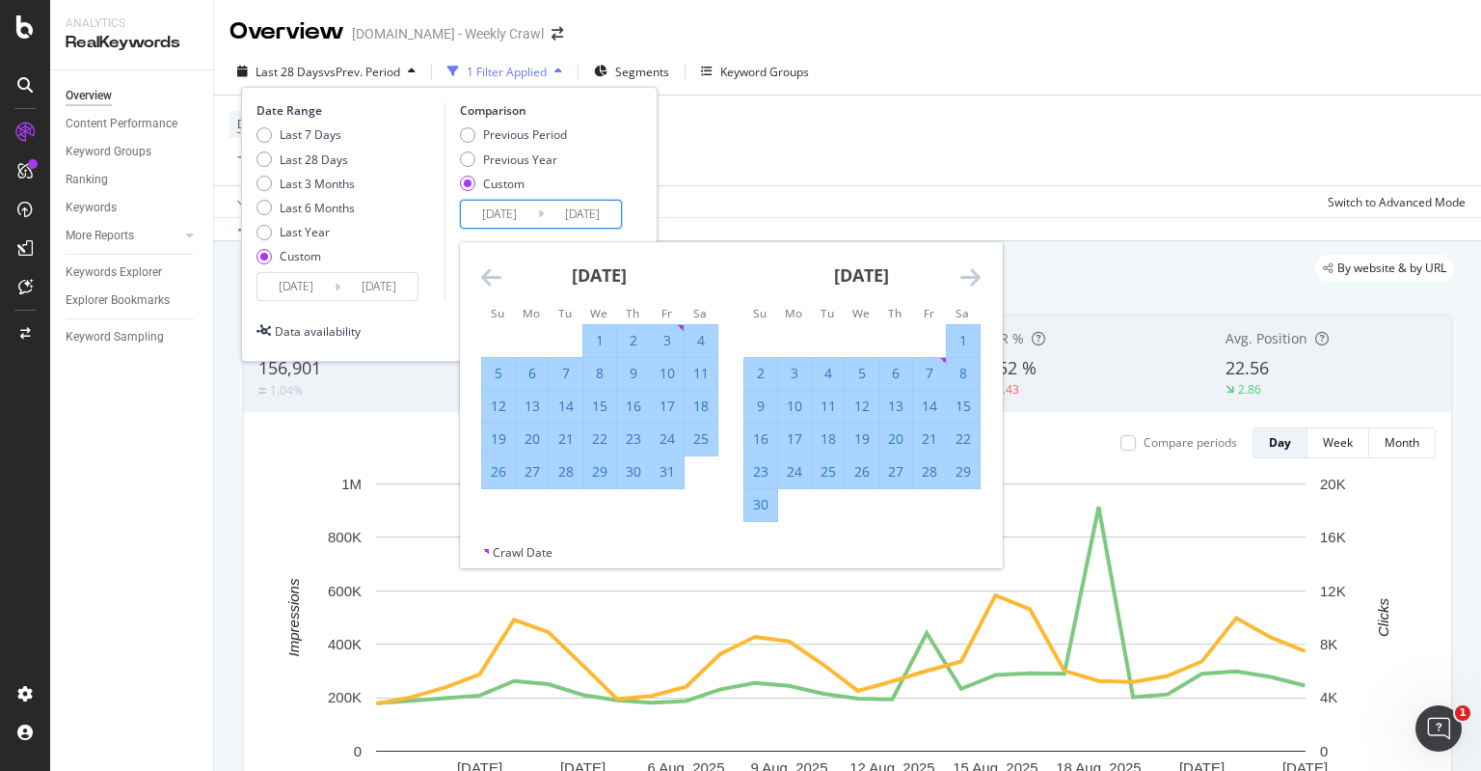
click at [760, 508] on div "30" at bounding box center [760, 504] width 33 height 19
type input "[DATE]"
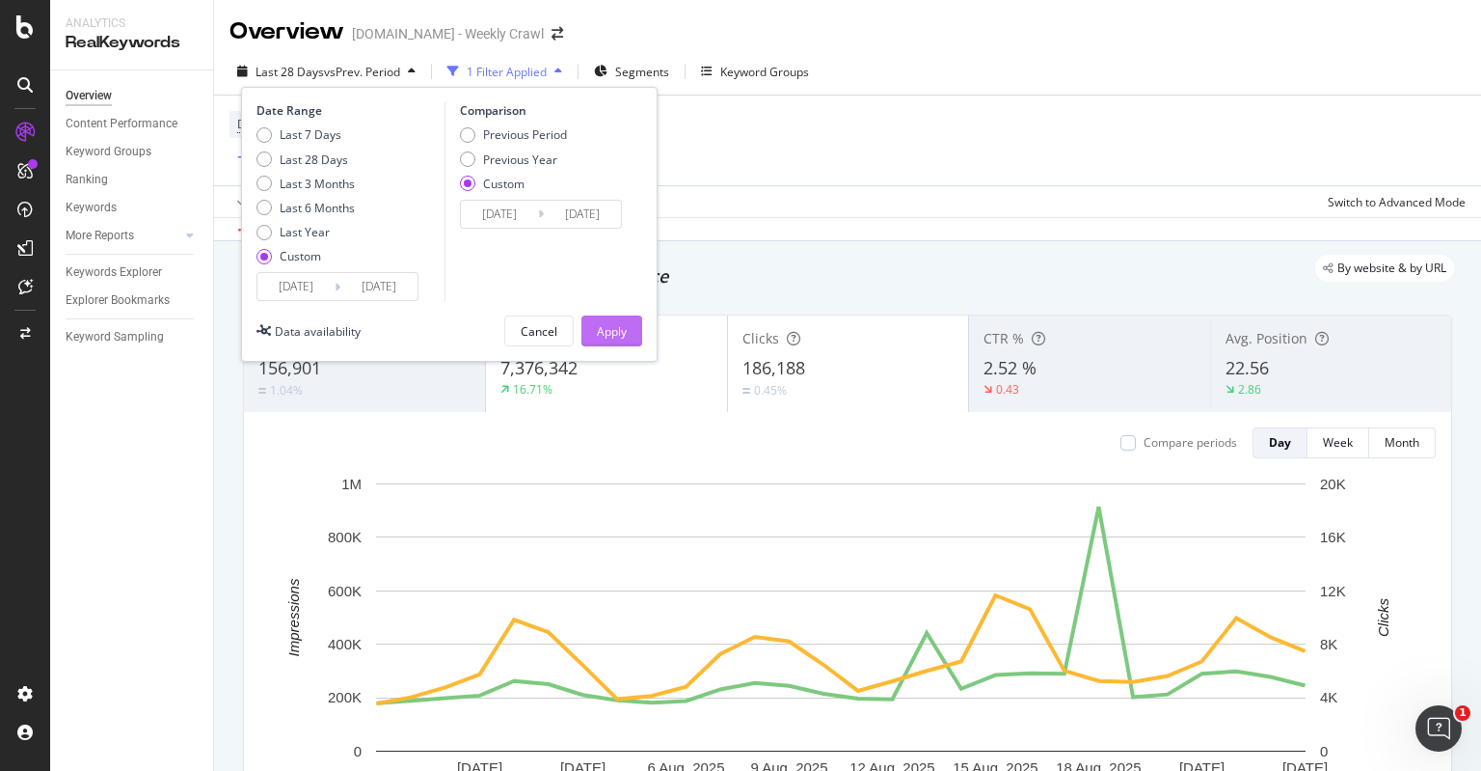
click at [602, 327] on div "Apply" at bounding box center [612, 331] width 30 height 16
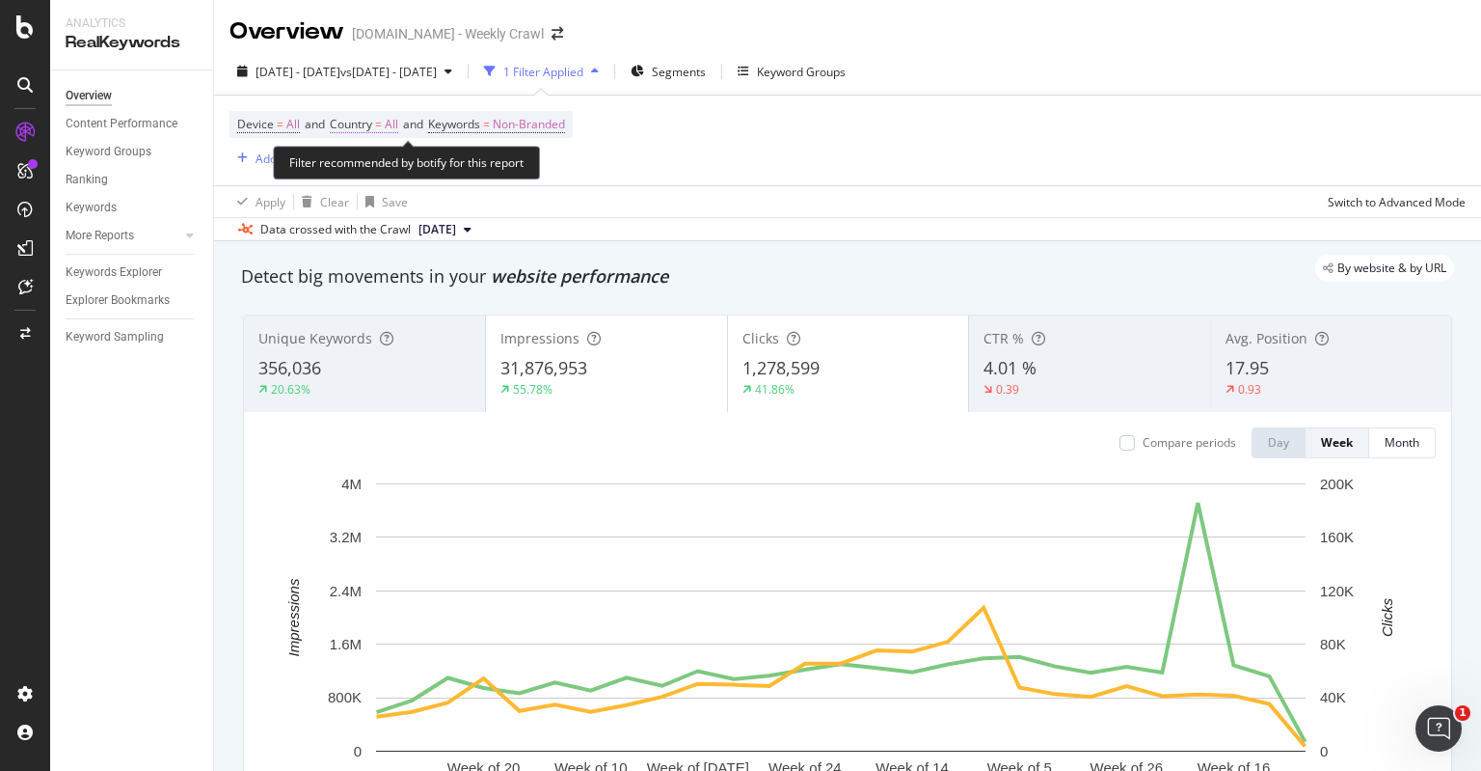
click at [391, 126] on span "All" at bounding box center [392, 124] width 14 height 27
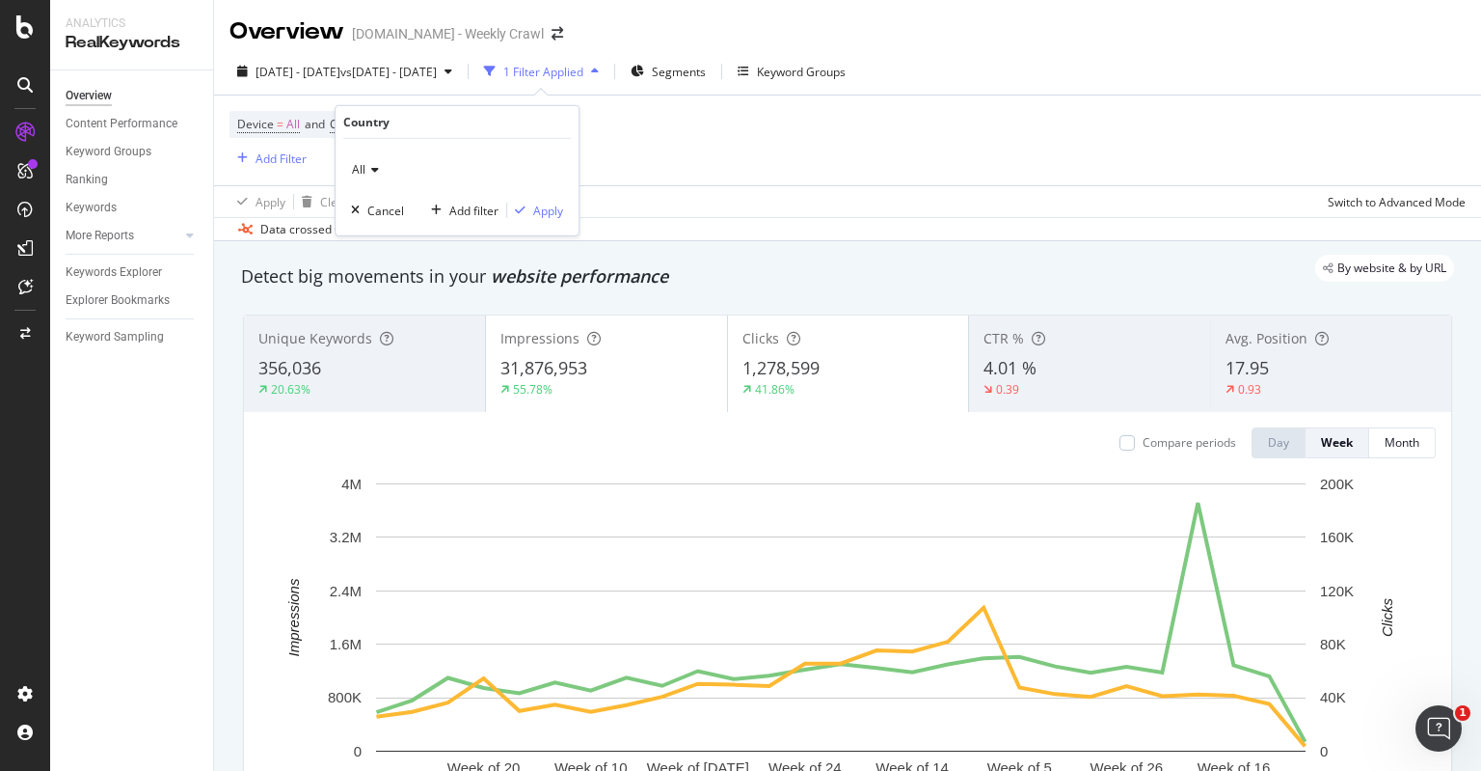
click at [389, 169] on div "All" at bounding box center [457, 169] width 212 height 31
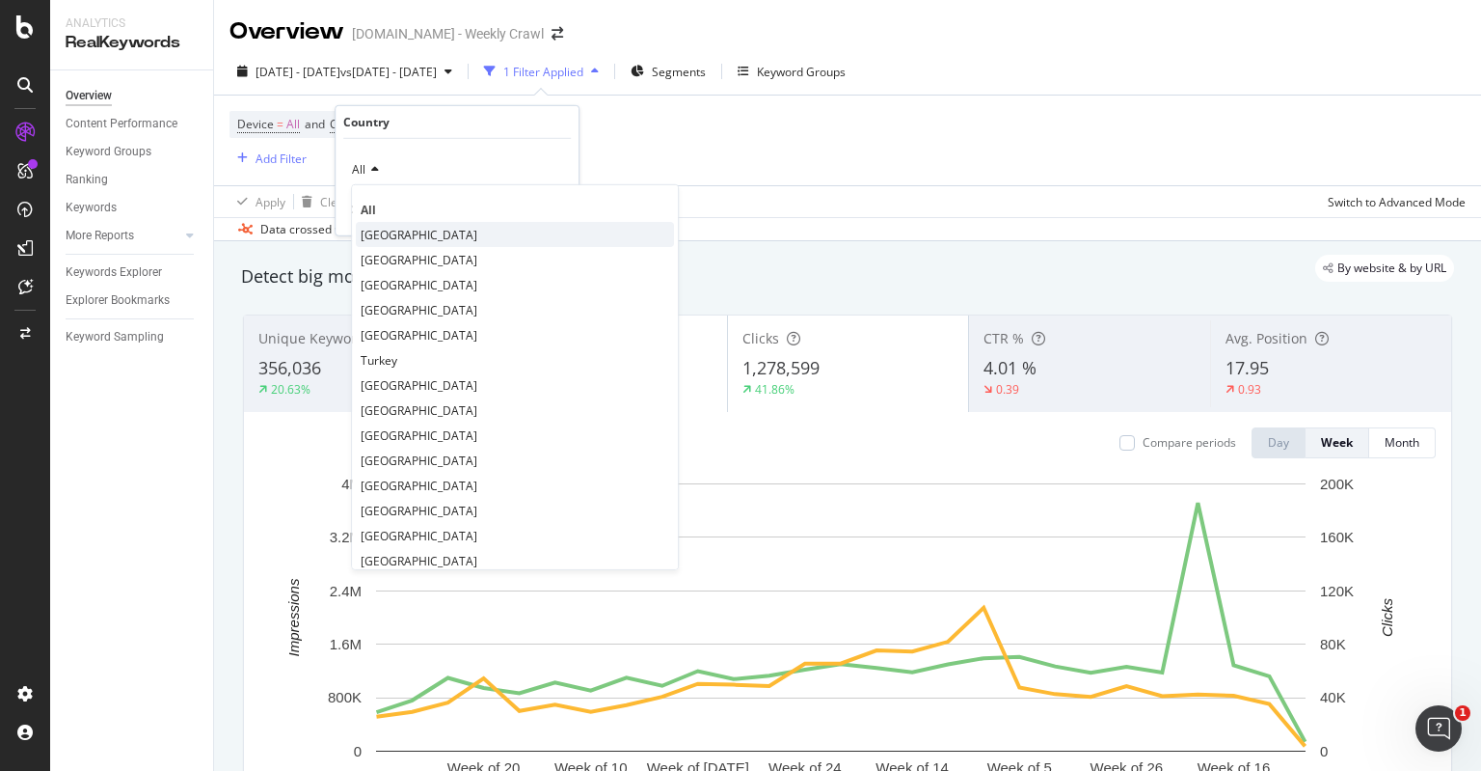
click at [398, 238] on span "[GEOGRAPHIC_DATA]" at bounding box center [419, 234] width 117 height 16
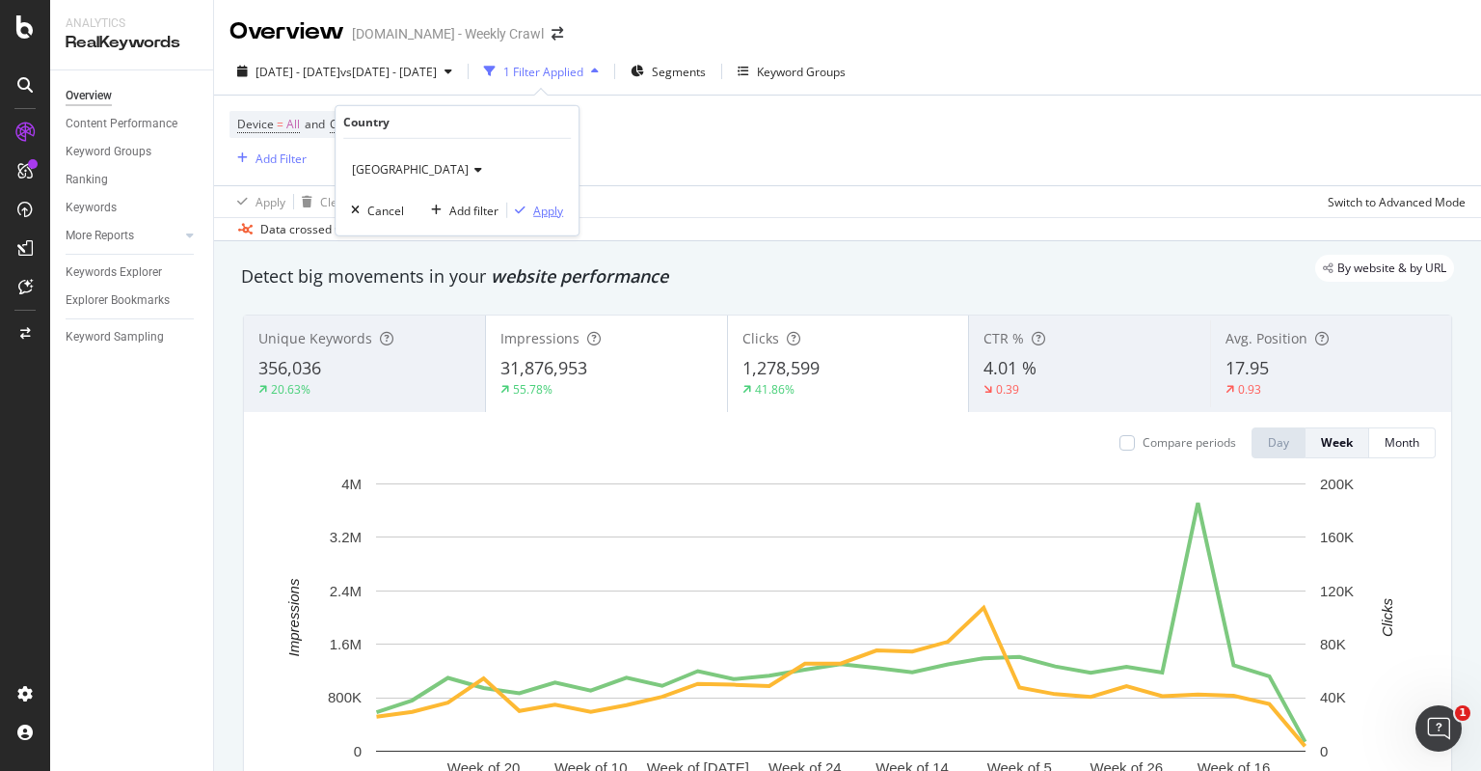
click at [552, 208] on div "Apply" at bounding box center [548, 210] width 30 height 16
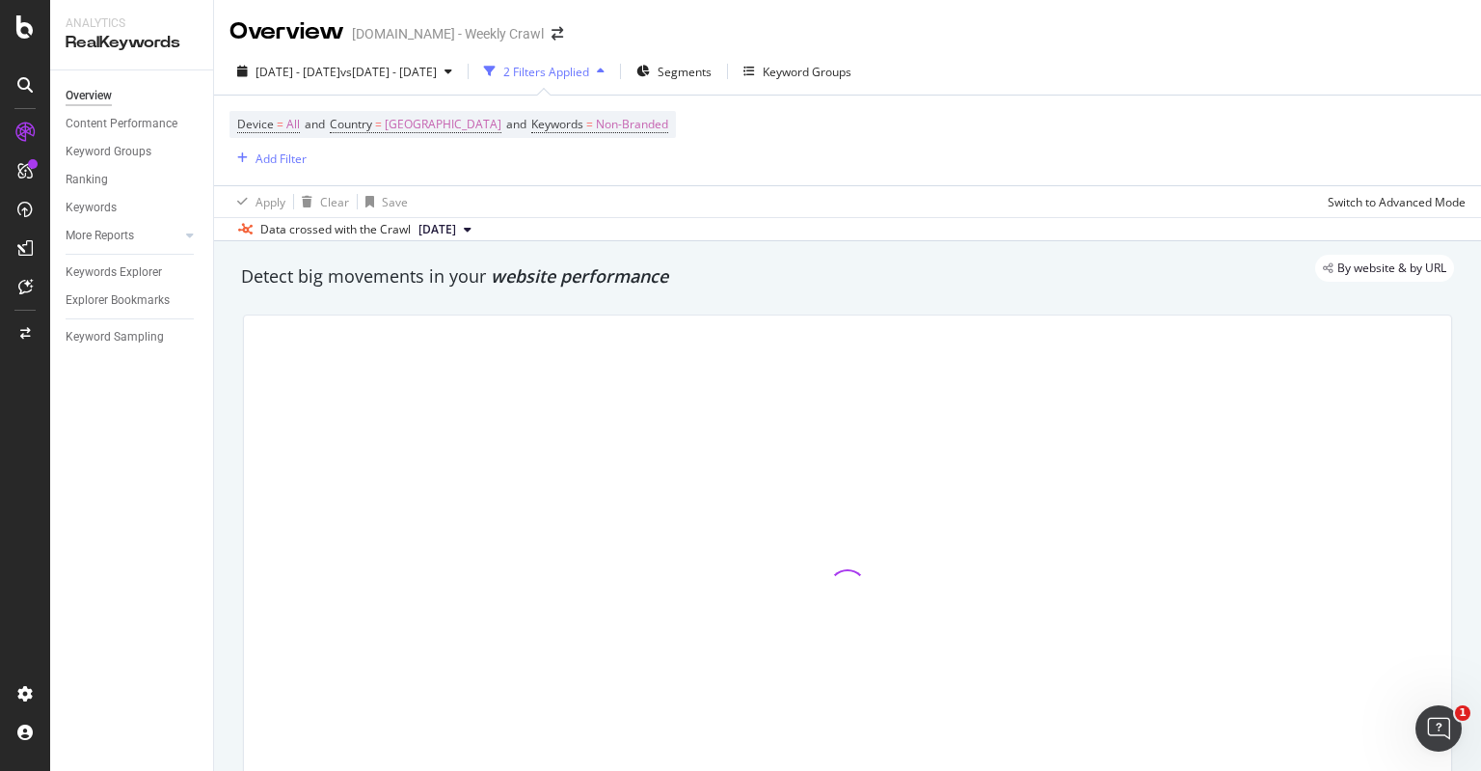
drag, startPoint x: 792, startPoint y: 145, endPoint x: 775, endPoint y: 138, distance: 17.7
click at [775, 138] on div "Device = All and Country = [GEOGRAPHIC_DATA] and Keywords = Non-Branded Add Fil…" at bounding box center [848, 140] width 1236 height 90
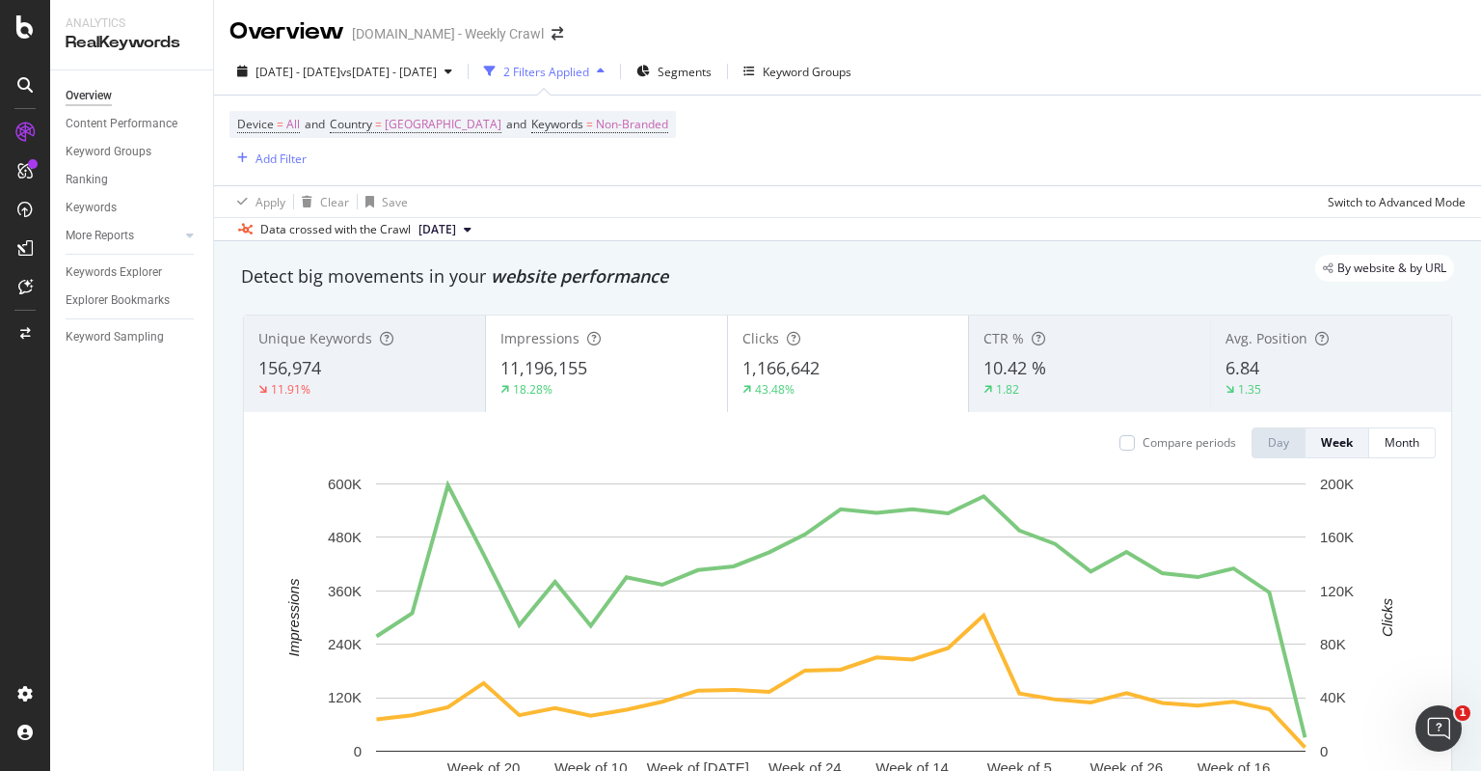
click at [810, 201] on div "Apply Clear Save Switch to Advanced Mode" at bounding box center [847, 201] width 1267 height 32
click at [802, 155] on div "Device = All and Country = [GEOGRAPHIC_DATA] and Keywords = Non-Branded Add Fil…" at bounding box center [848, 140] width 1236 height 90
click at [816, 185] on div "Apply Clear Save Switch to Advanced Mode" at bounding box center [847, 201] width 1267 height 32
click at [773, 172] on div "Device = All and Country = [GEOGRAPHIC_DATA] and Keywords = Non-Branded Add Fil…" at bounding box center [848, 140] width 1236 height 90
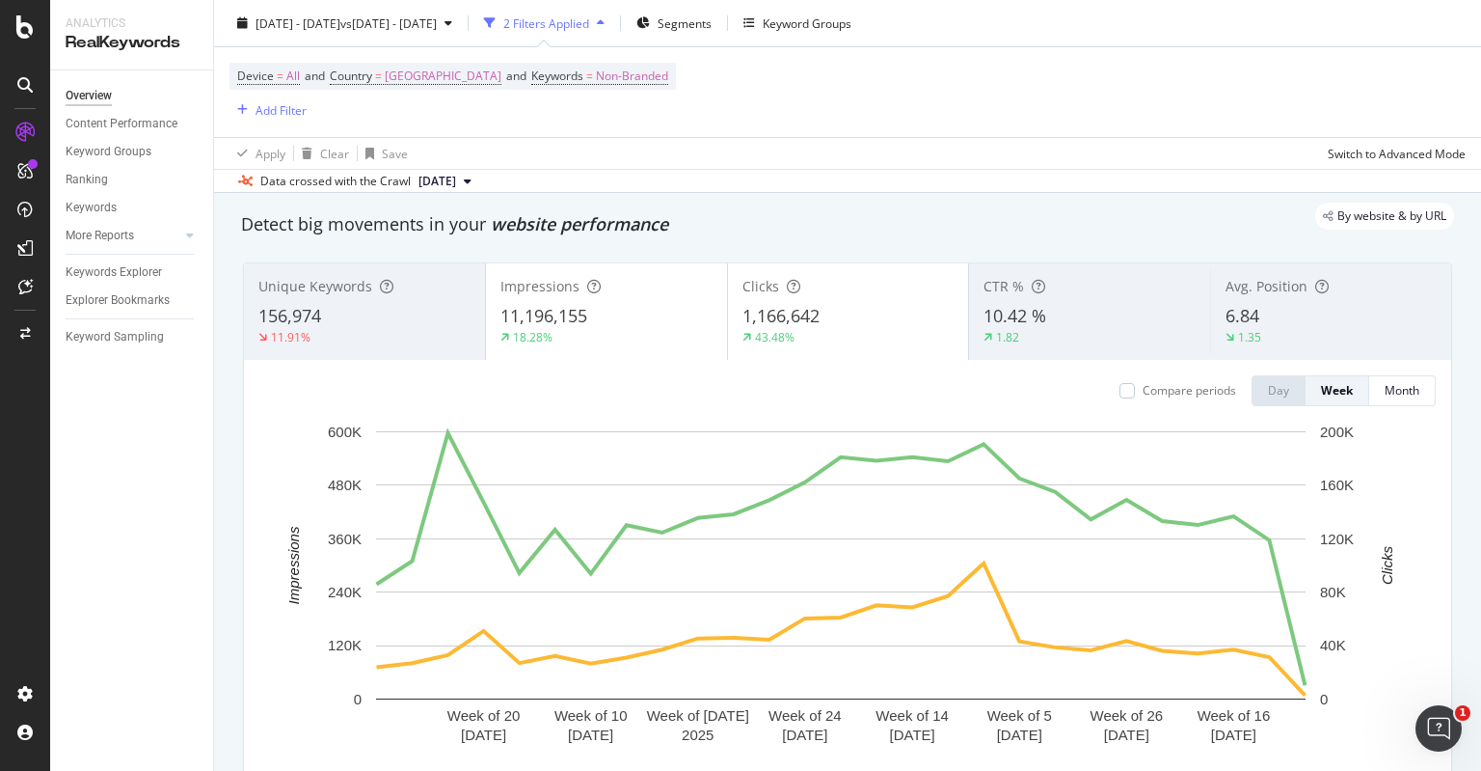
scroll to position [49, 0]
click at [840, 161] on div "Apply Clear Save Switch to Advanced Mode" at bounding box center [847, 153] width 1267 height 32
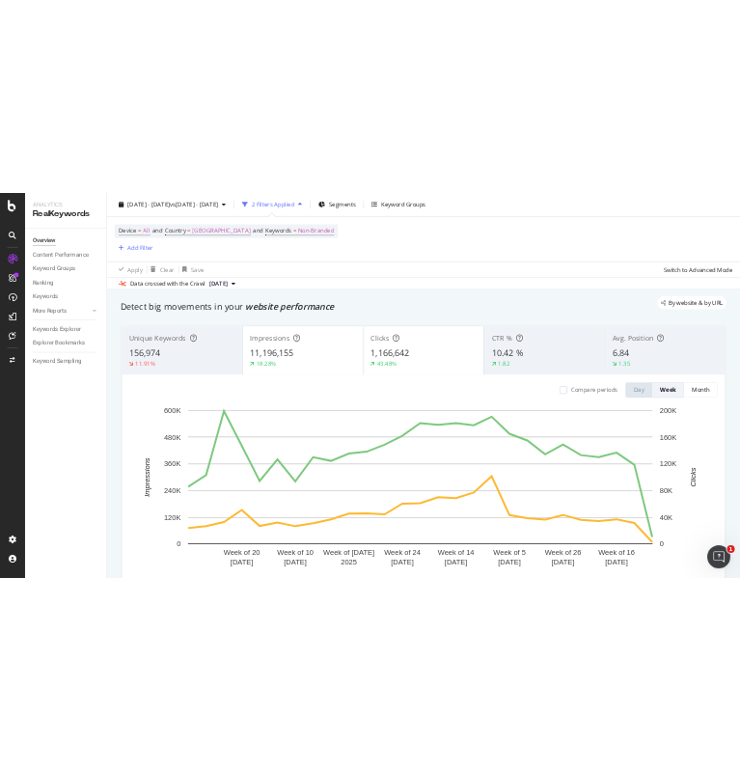
scroll to position [0, 0]
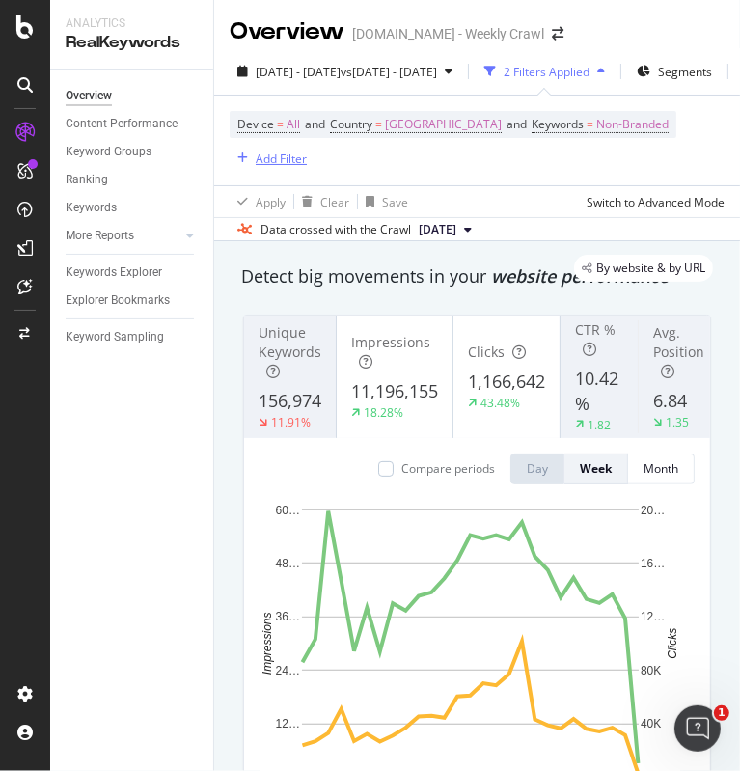
click at [270, 161] on div "Add Filter" at bounding box center [281, 158] width 51 height 16
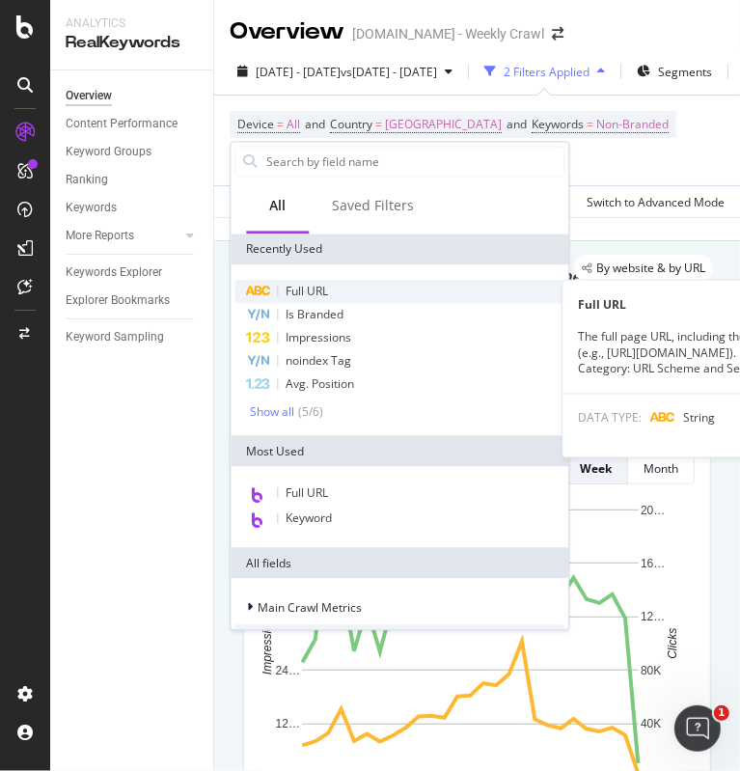
click at [325, 295] on span "Full URL" at bounding box center [306, 291] width 42 height 16
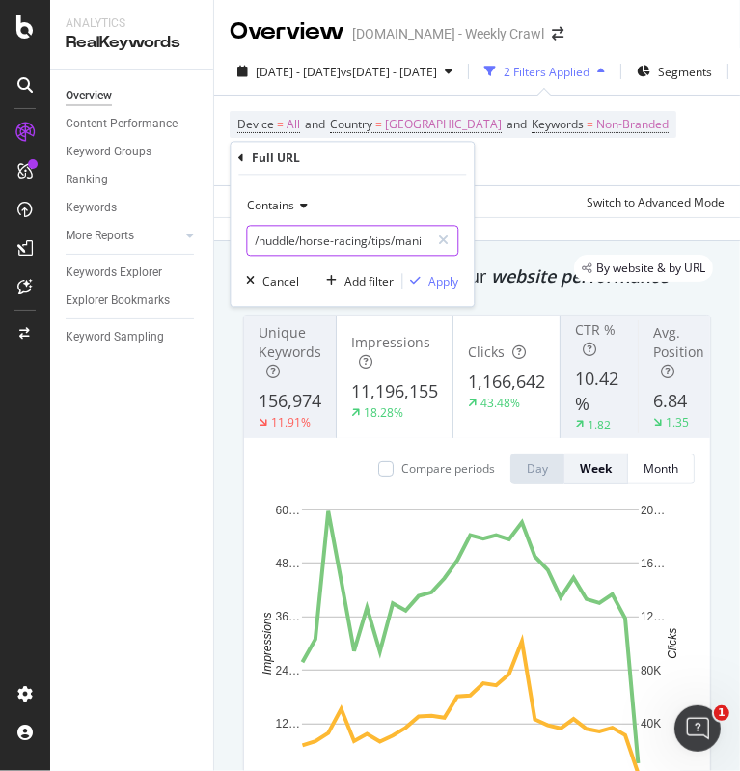
click at [329, 244] on input "/huddle/horse-racing/tips/manikato-stakes-tips" at bounding box center [338, 241] width 182 height 31
type input "horse"
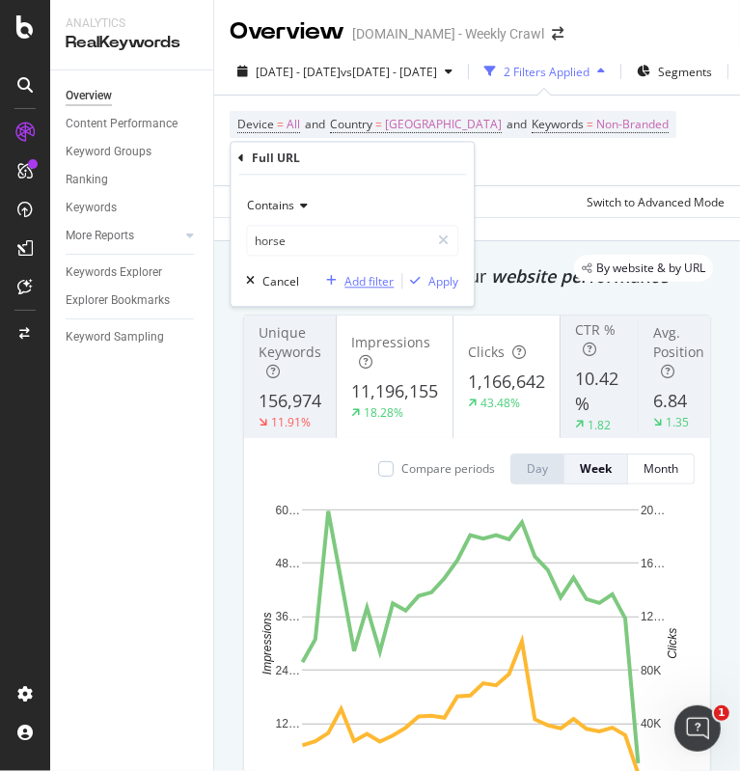
click at [363, 286] on div "Add filter" at bounding box center [368, 281] width 49 height 16
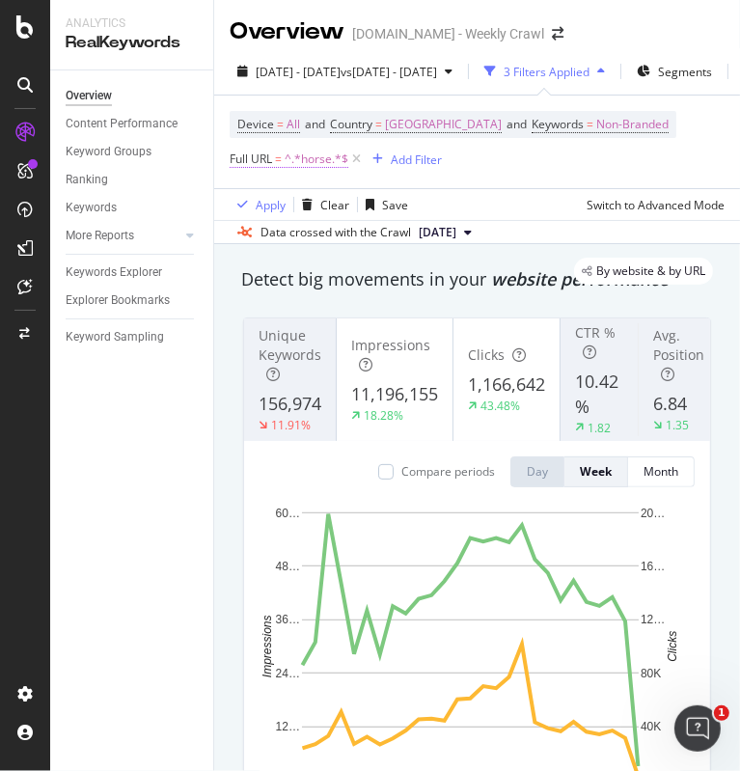
click at [290, 173] on span "^.*horse.*$" at bounding box center [316, 159] width 64 height 27
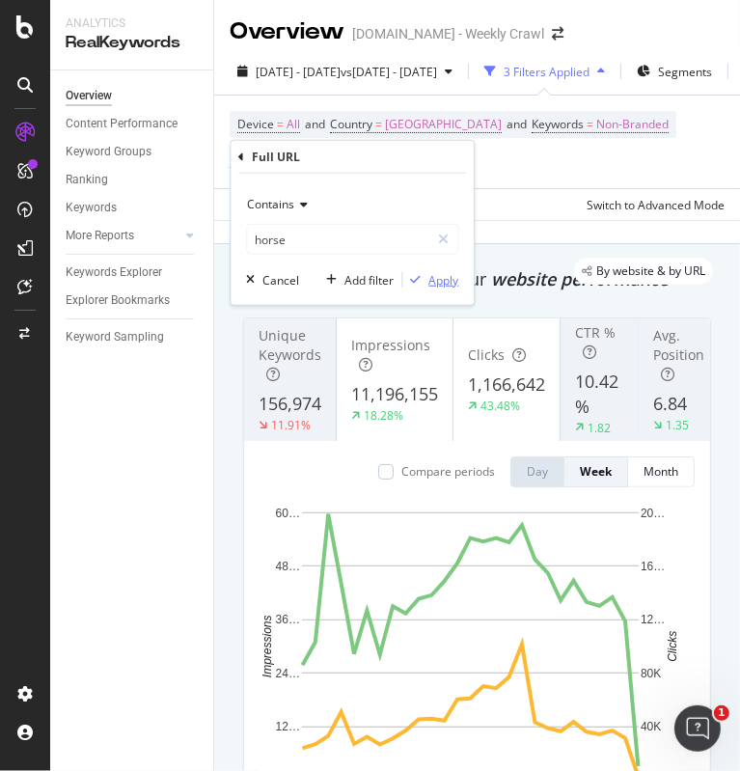
click at [437, 277] on div "Apply" at bounding box center [443, 279] width 30 height 16
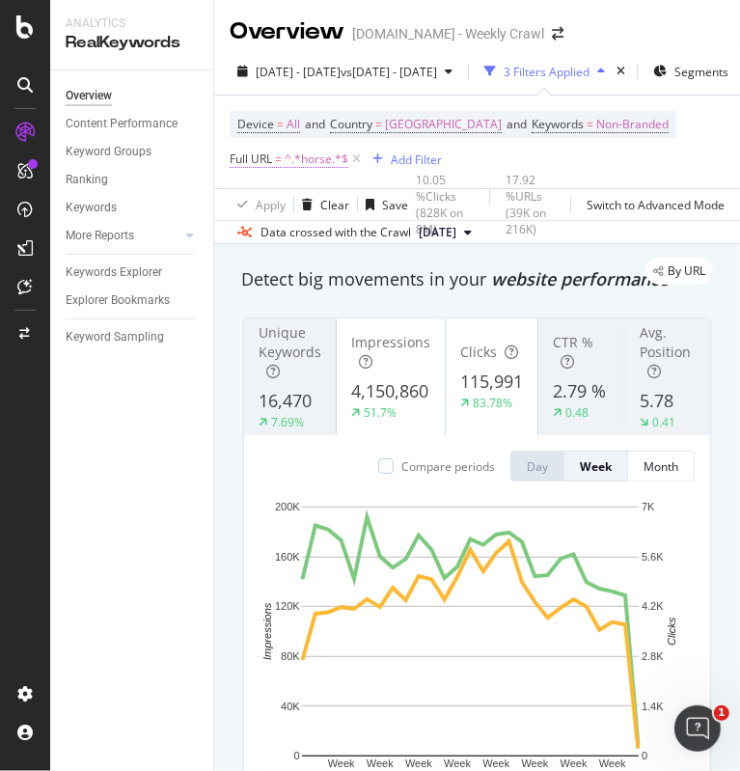
click at [320, 161] on span "^.*horse.*$" at bounding box center [316, 159] width 64 height 27
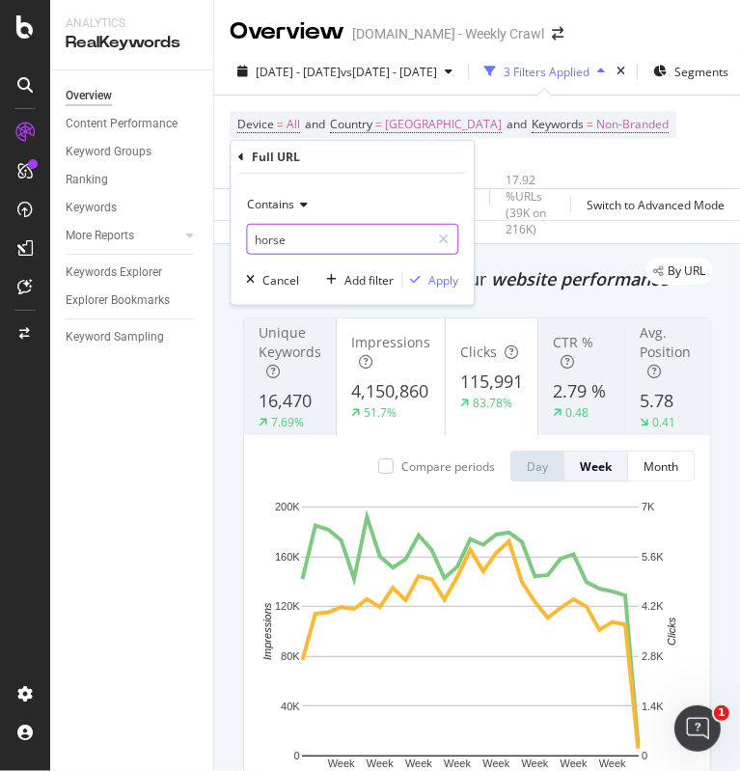
click at [305, 238] on input "horse" at bounding box center [338, 239] width 182 height 31
type input "afl"
click at [430, 276] on div "Apply" at bounding box center [443, 279] width 30 height 16
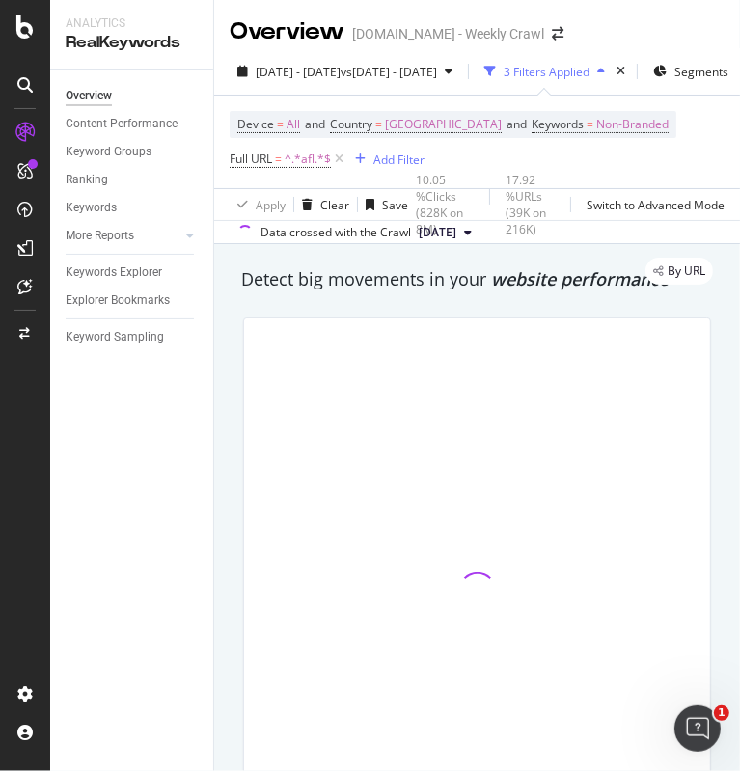
click at [484, 161] on div "Device = All and Country = [GEOGRAPHIC_DATA] and Keywords = Non-Branded Full UR…" at bounding box center [453, 142] width 447 height 62
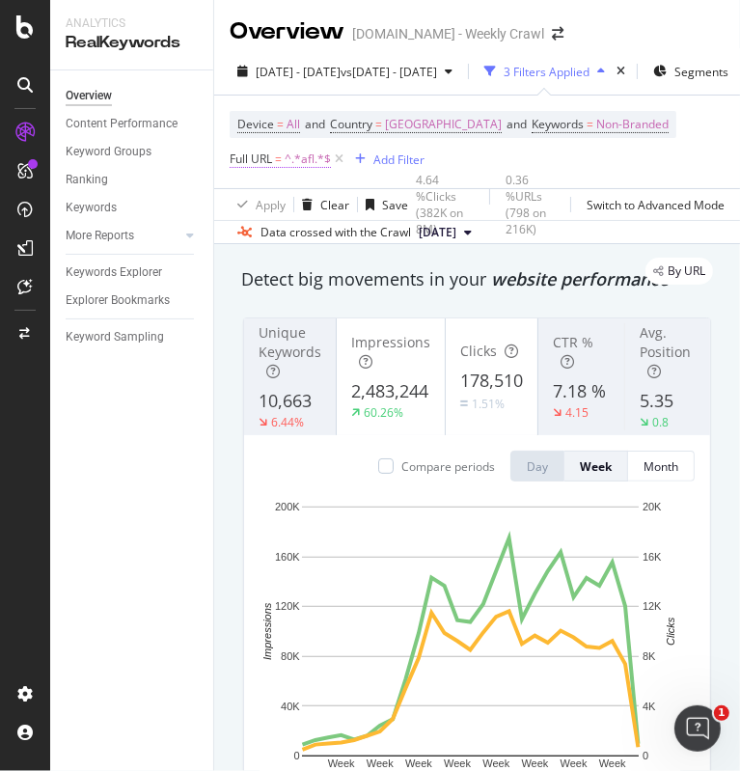
click at [297, 153] on span "^.*afl.*$" at bounding box center [307, 159] width 46 height 27
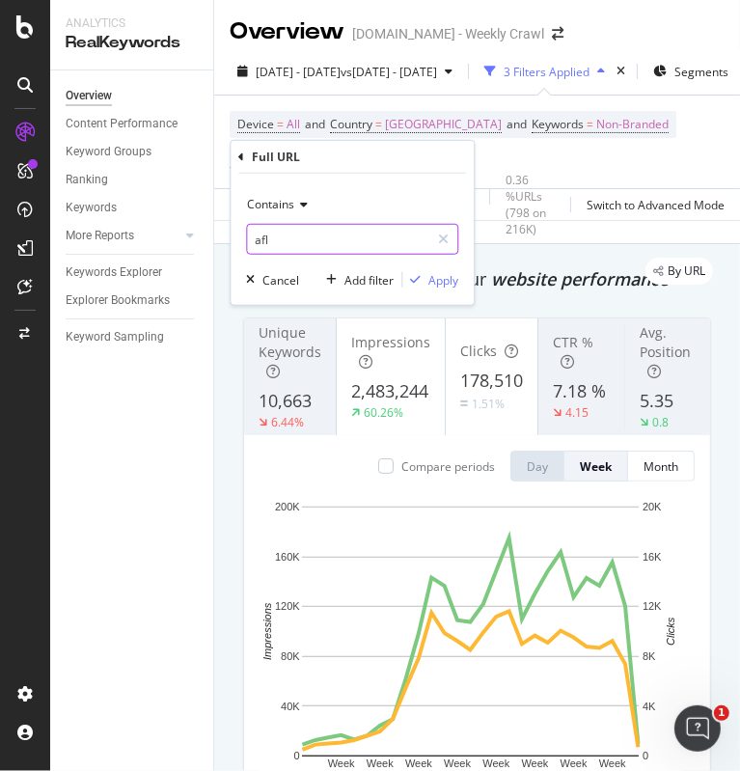
click at [297, 246] on input "afl" at bounding box center [338, 239] width 182 height 31
type input "nrl"
click at [439, 279] on div "Apply" at bounding box center [443, 279] width 30 height 16
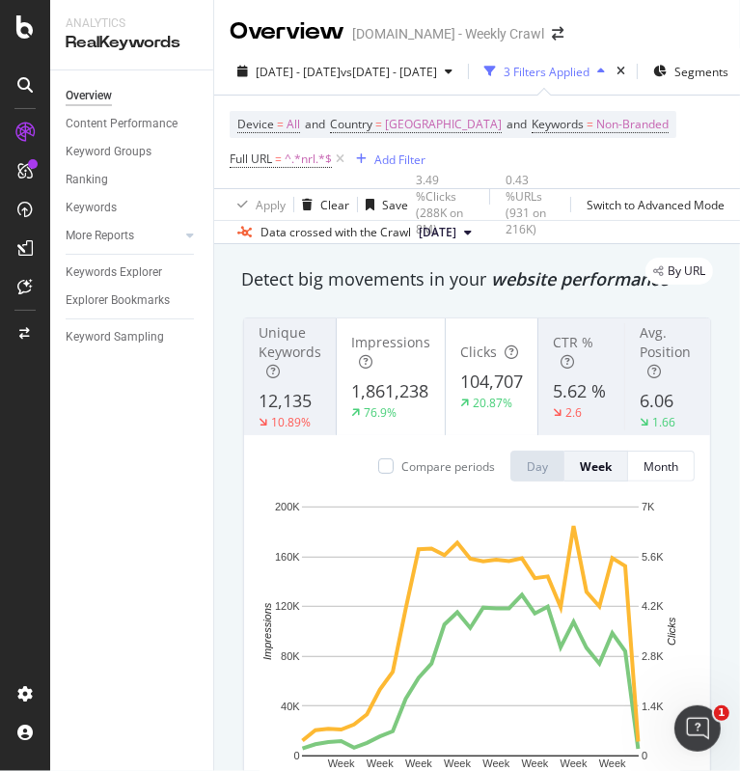
click at [101, 423] on div "Overview Content Performance Keyword Groups Ranking Keywords More Reports Count…" at bounding box center [131, 420] width 163 height 700
